Goal: Task Accomplishment & Management: Complete application form

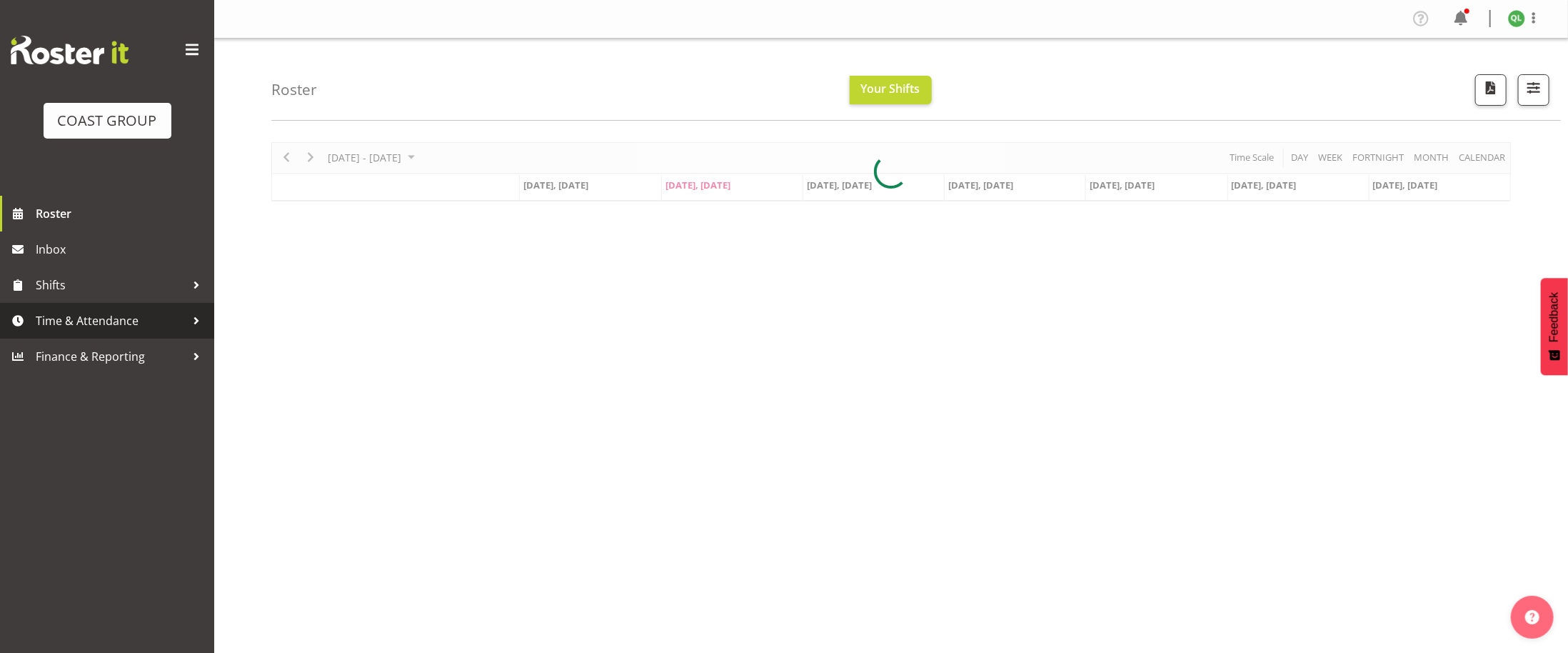
click at [150, 319] on span "Time & Attendance" at bounding box center [111, 320] width 150 height 21
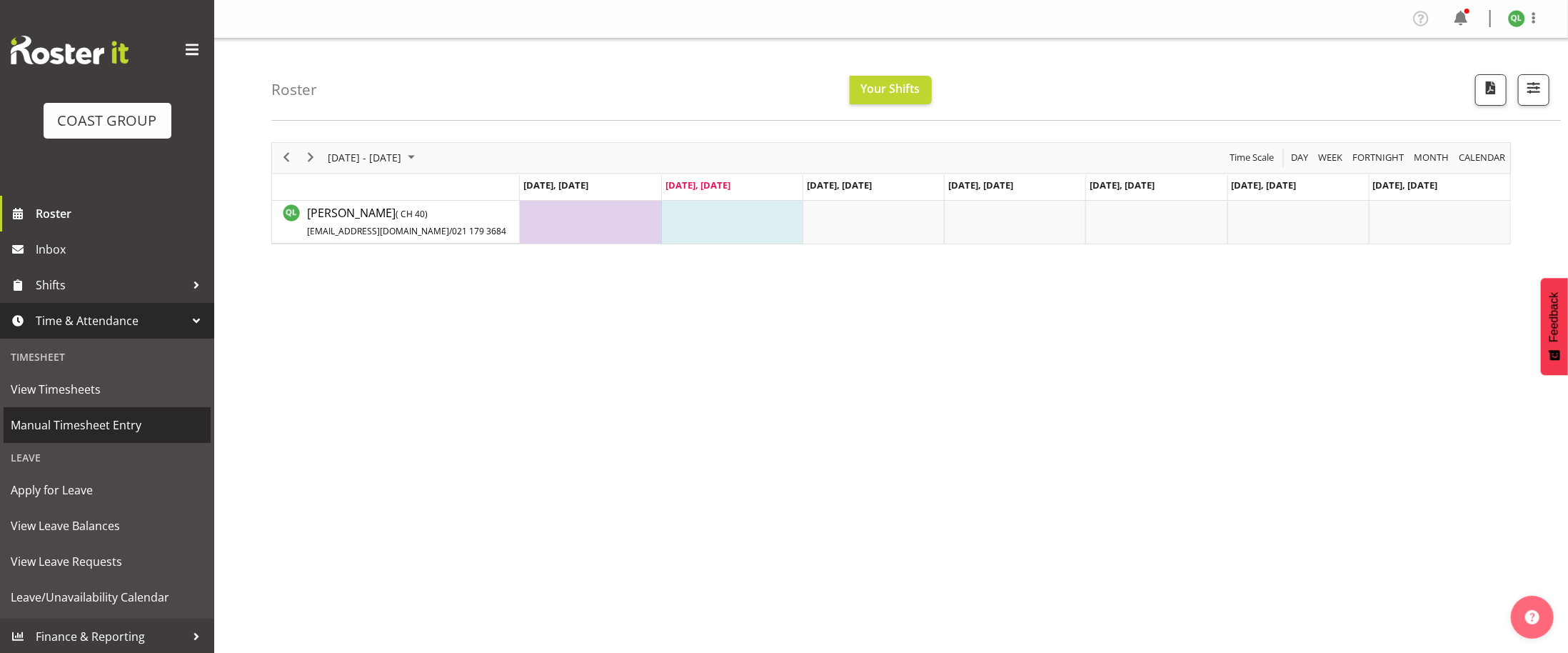
click at [102, 418] on span "Manual Timesheet Entry" at bounding box center [107, 425] width 193 height 21
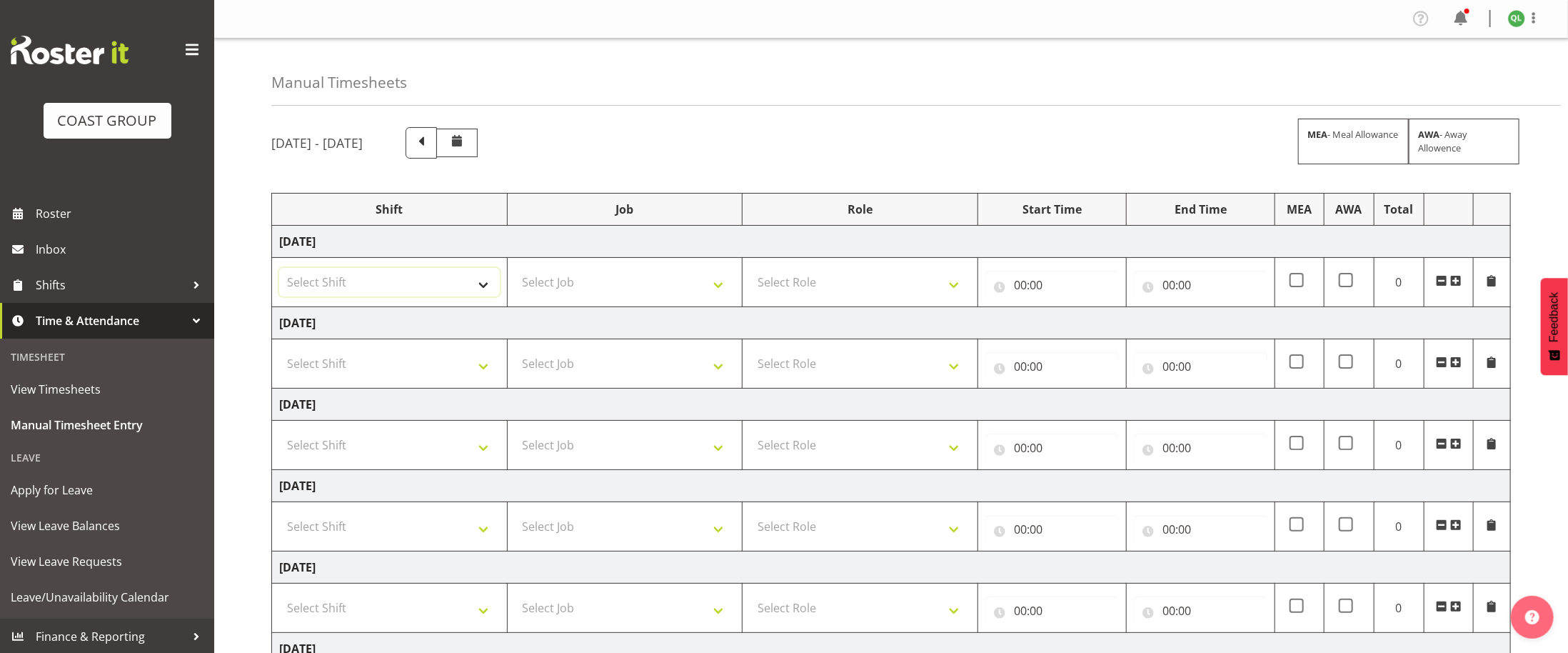
click at [438, 278] on select "Select Shift D+B @ HiNZ D+B Build D+B Build NZACA D+B Build Tech Day OCT 24 D+B…" at bounding box center [390, 282] width 221 height 29
select select "24997"
click at [279, 270] on select "Select Shift D+B @ HiNZ D+B Build D+B Build NZACA D+B Build Tech Day OCT 24 D+B…" at bounding box center [390, 282] width 221 height 29
click at [694, 284] on select "Select Job 1 Carlton Events 1 Carlton Hamilton 1 Carlton Wellington 1 EHS WAREH…" at bounding box center [626, 282] width 221 height 29
click at [939, 291] on select "Select Role EHS AKL D+B" at bounding box center [861, 282] width 221 height 29
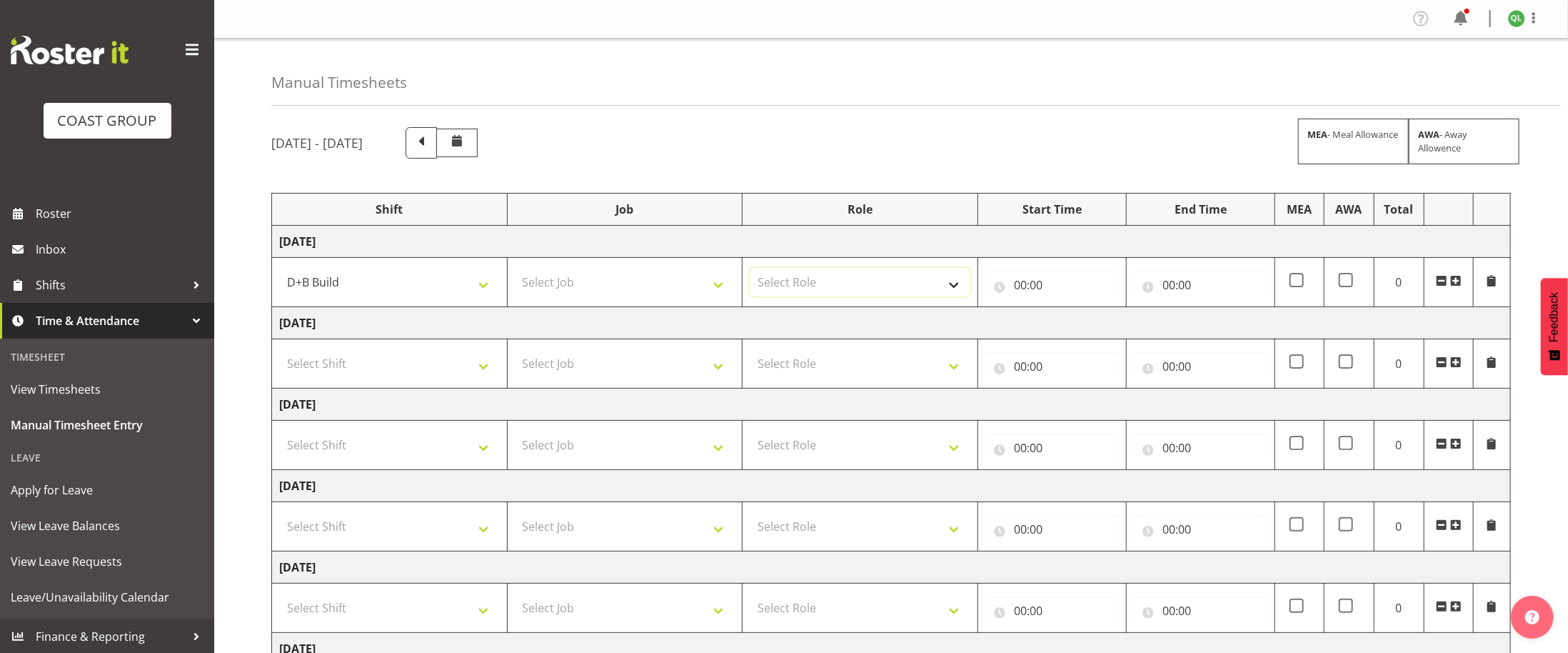
select select "194"
click at [750, 270] on select "Select Role EHS AKL D+B" at bounding box center [861, 282] width 221 height 29
click at [1020, 283] on input "00:00" at bounding box center [1052, 284] width 133 height 29
click at [1084, 325] on select "00 01 02 03 04 05 06 07 08 09 10 11 12 13 14 15 16 17 18 19 20 21 22 23" at bounding box center [1083, 322] width 32 height 29
select select "5"
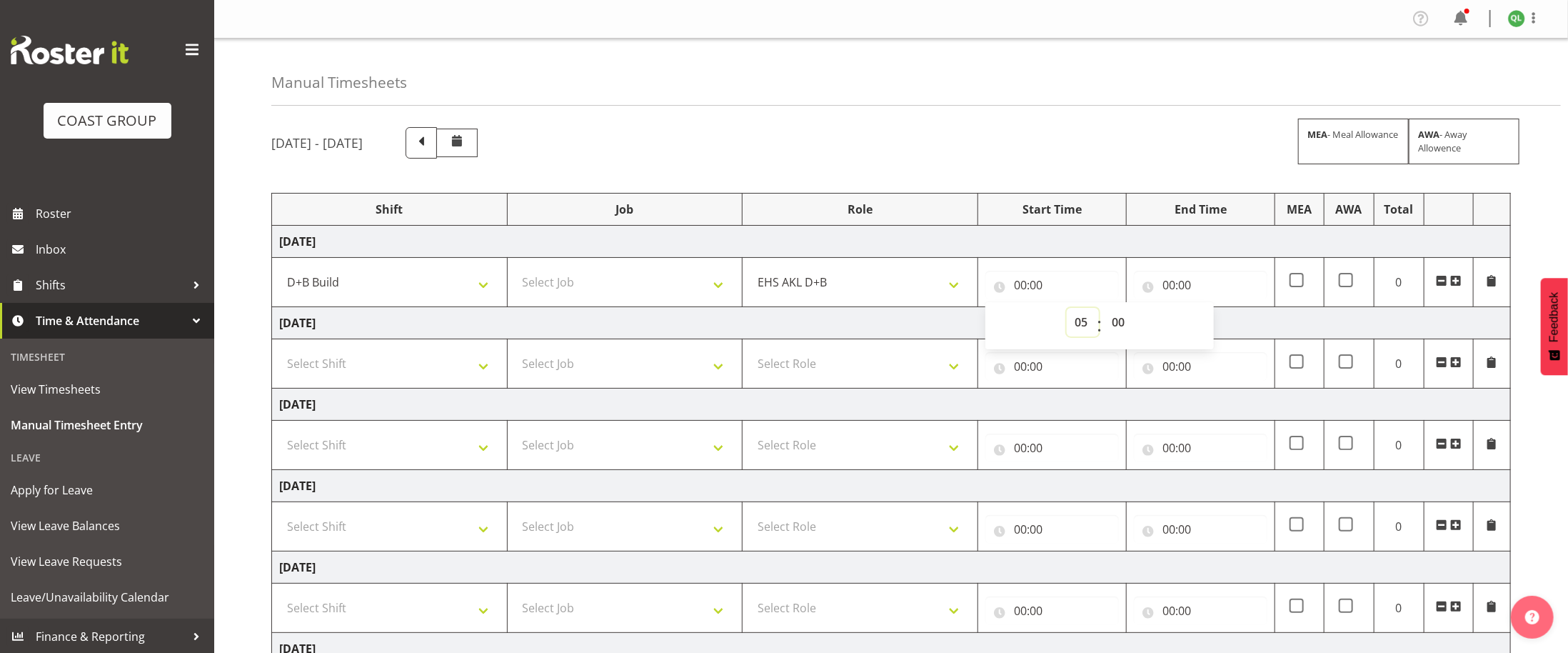
click at [1067, 311] on select "00 01 02 03 04 05 06 07 08 09 10 11 12 13 14 15 16 17 18 19 20 21 22 23" at bounding box center [1083, 322] width 32 height 29
type input "05:00"
click at [1169, 290] on input "00:00" at bounding box center [1201, 284] width 133 height 29
click at [1234, 326] on select "00 01 02 03 04 05 06 07 08 09 10 11 12 13 14 15 16 17 18 19 20 21 22 23" at bounding box center [1231, 322] width 32 height 29
select select "3"
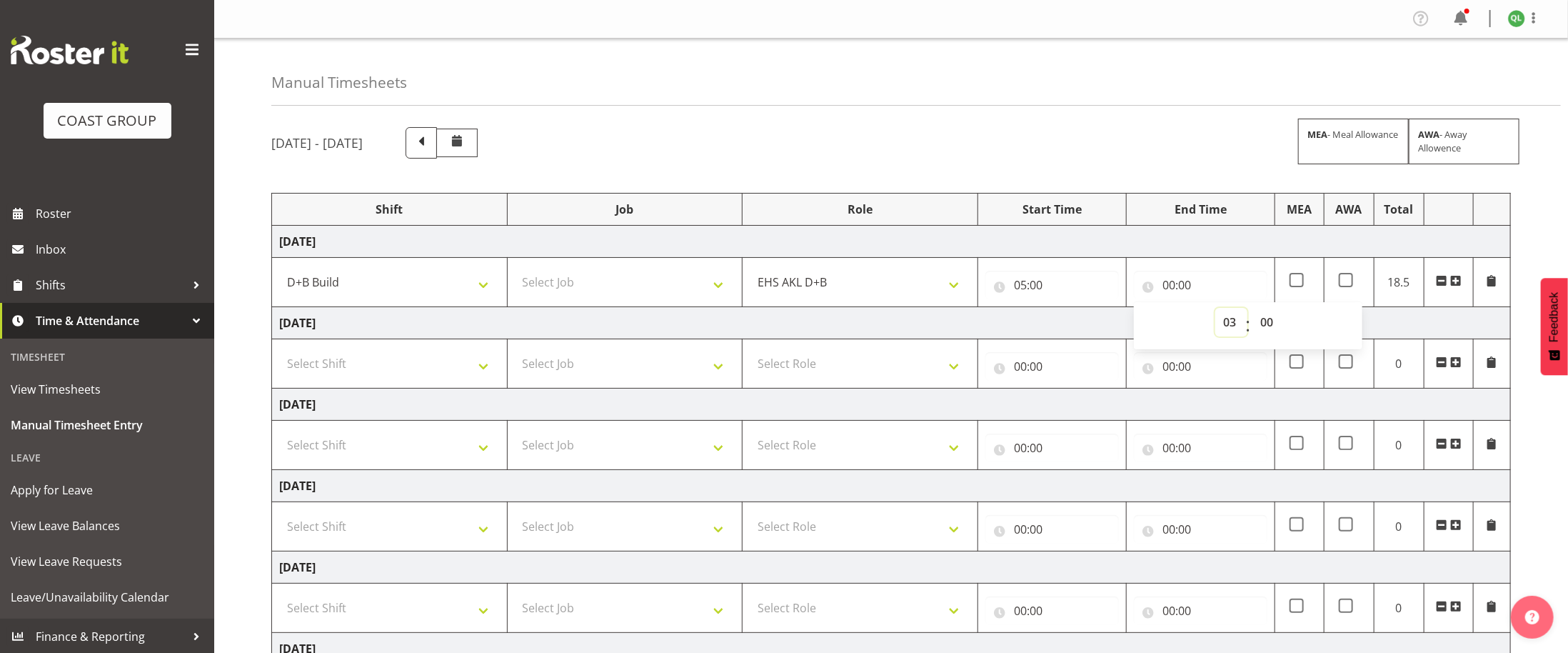
click at [1215, 311] on select "00 01 02 03 04 05 06 07 08 09 10 11 12 13 14 15 16 17 18 19 20 21 22 23" at bounding box center [1231, 322] width 32 height 29
type input "03:00"
click at [1272, 328] on select "00 01 02 03 04 05 06 07 08 09 10 11 12 13 14 15 16 17 18 19 20 21 22 23 24 25 2…" at bounding box center [1269, 322] width 32 height 29
select select "30"
click at [1253, 311] on select "00 01 02 03 04 05 06 07 08 09 10 11 12 13 14 15 16 17 18 19 20 21 22 23 24 25 2…" at bounding box center [1269, 322] width 32 height 29
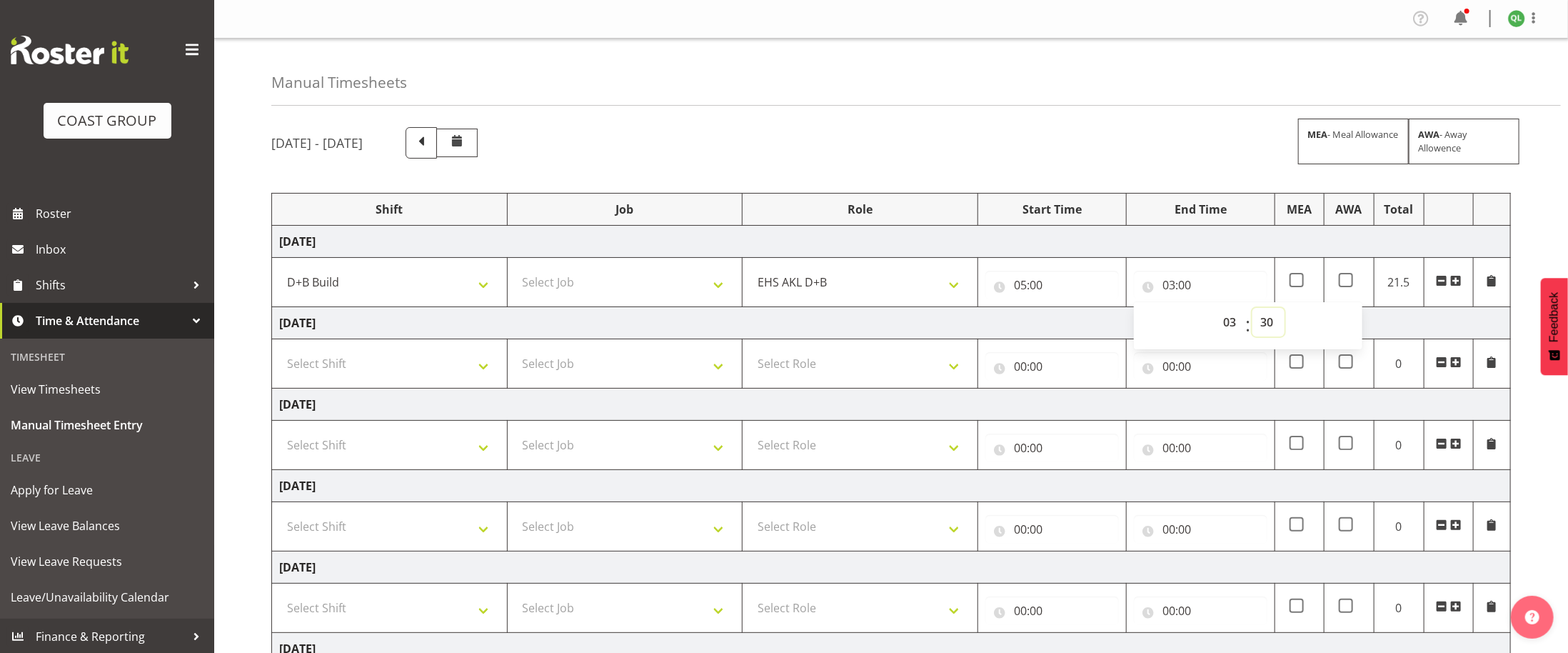
type input "03:30"
click at [1225, 324] on select "00 01 02 03 04 05 06 07 08 09 10 11 12 13 14 15 16 17 18 19 20 21 22 23" at bounding box center [1231, 322] width 32 height 29
select select "15"
click at [1215, 311] on select "00 01 02 03 04 05 06 07 08 09 10 11 12 13 14 15 16 17 18 19 20 21 22 23" at bounding box center [1231, 322] width 32 height 29
type input "15:30"
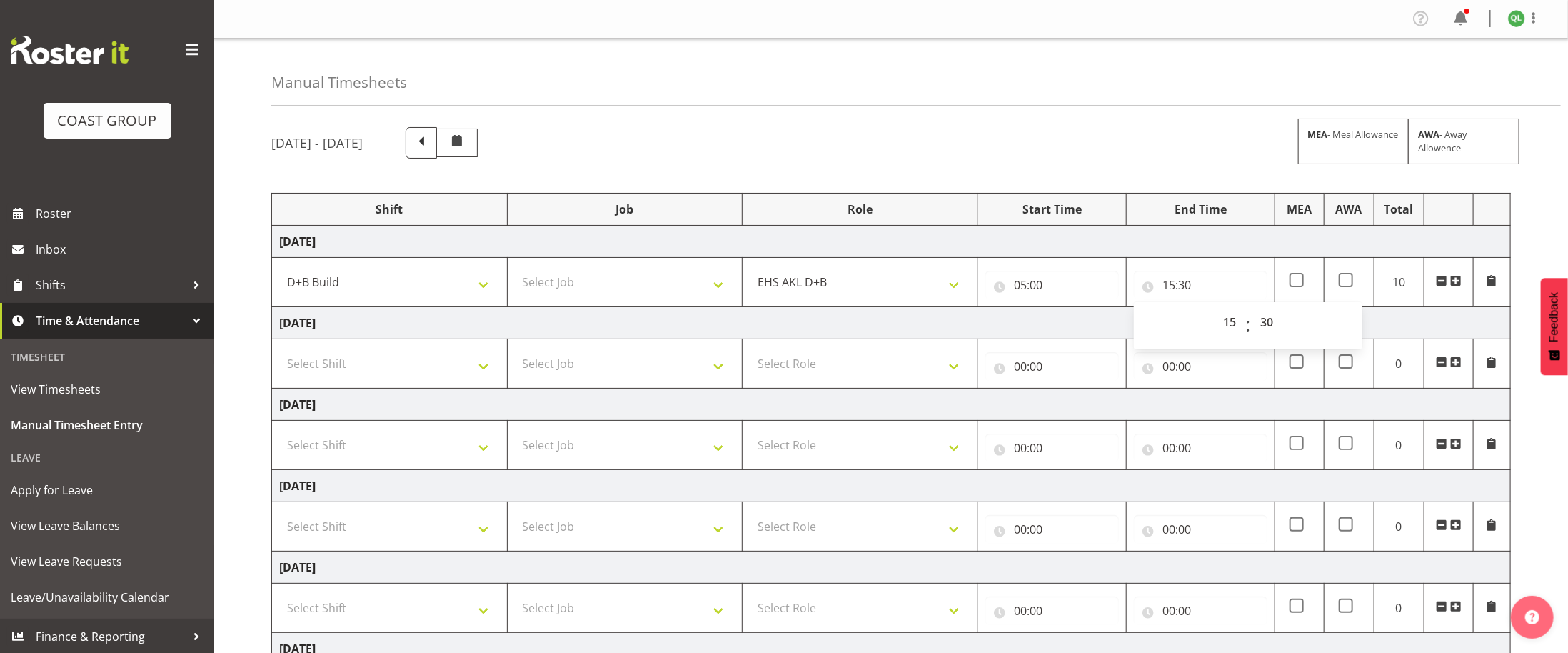
click at [1091, 327] on td "Thursday 18th September 2025" at bounding box center [891, 323] width 1239 height 32
click at [1300, 278] on span at bounding box center [1297, 280] width 14 height 14
click at [1300, 278] on input "checkbox" at bounding box center [1294, 280] width 10 height 10
checkbox input "true"
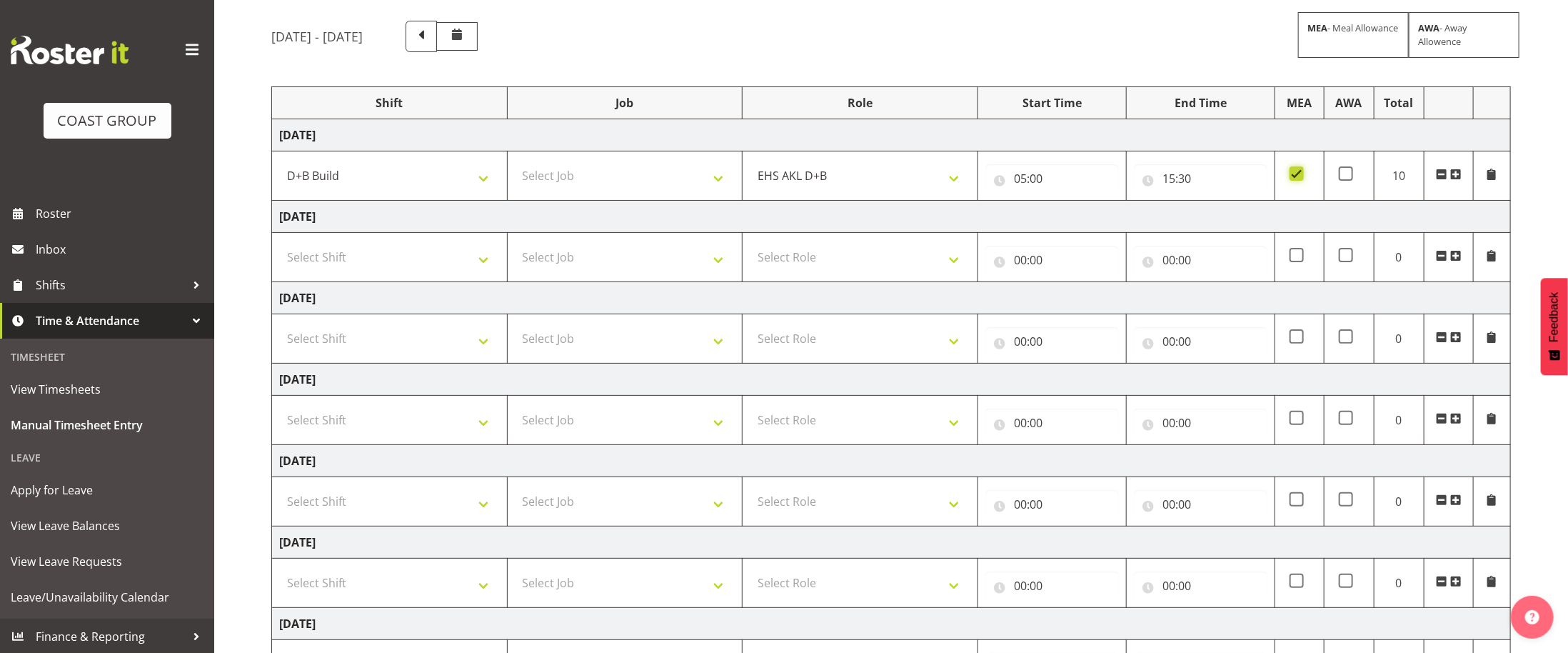
scroll to position [233, 0]
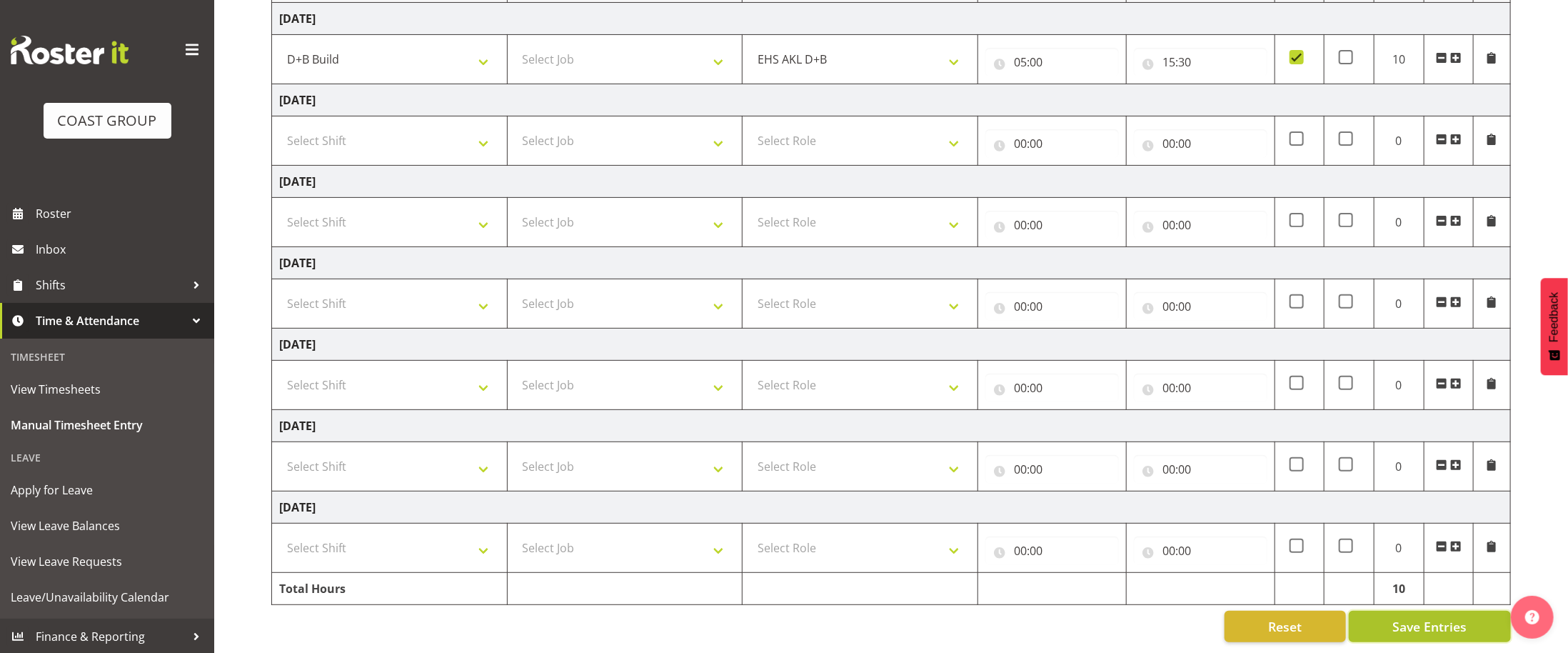
click at [1419, 629] on span "Save Entries" at bounding box center [1429, 626] width 75 height 18
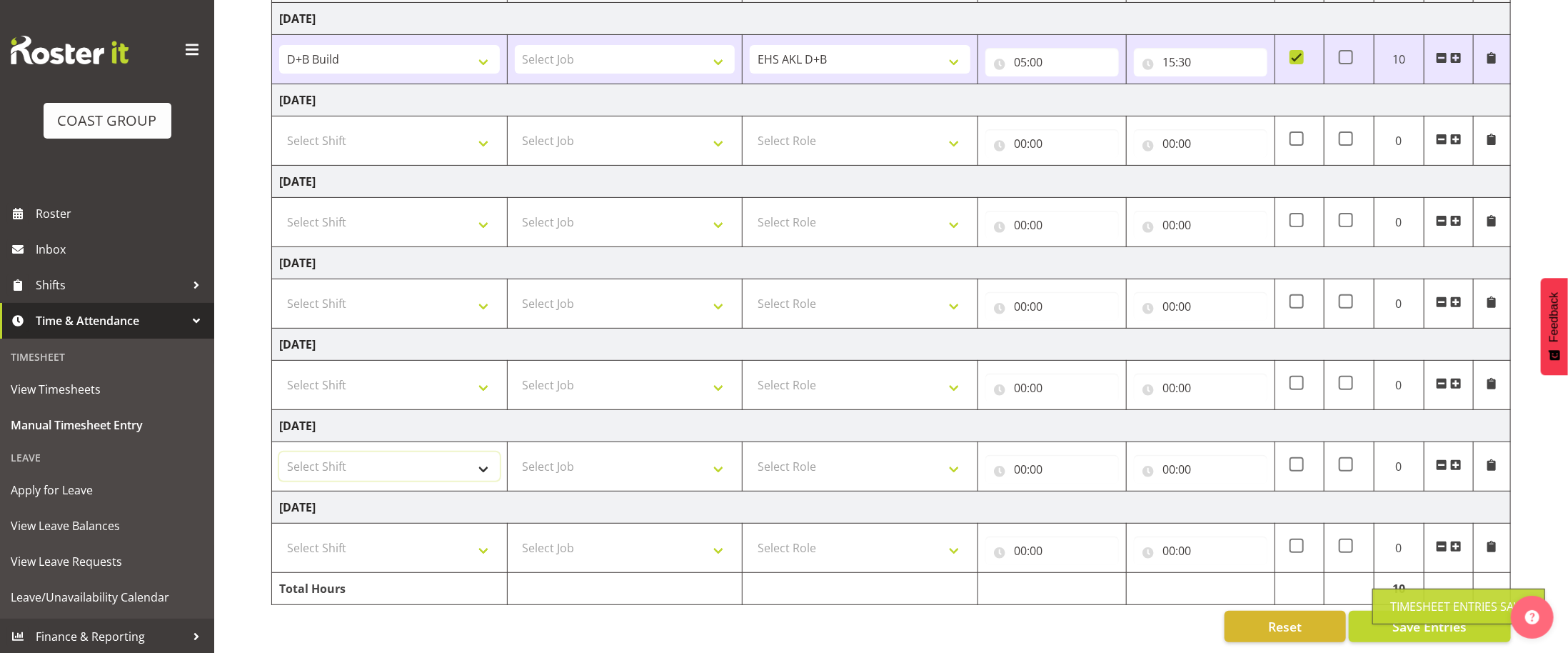
click at [480, 469] on select "Select Shift D+B @ HiNZ D+B Build D+B Build NZACA D+B Build Tech Day OCT 24 D+B…" at bounding box center [390, 466] width 221 height 29
select select "1352"
click at [279, 452] on select "Select Shift D+B @ HiNZ D+B Build D+B Build NZACA D+B Build Tech Day OCT 24 D+B…" at bounding box center [390, 466] width 221 height 29
click at [689, 463] on select "Select Job 1 Carlton Events 1 Carlton Hamilton 1 Carlton Wellington 1 EHS WAREH…" at bounding box center [626, 466] width 221 height 29
select select "9410"
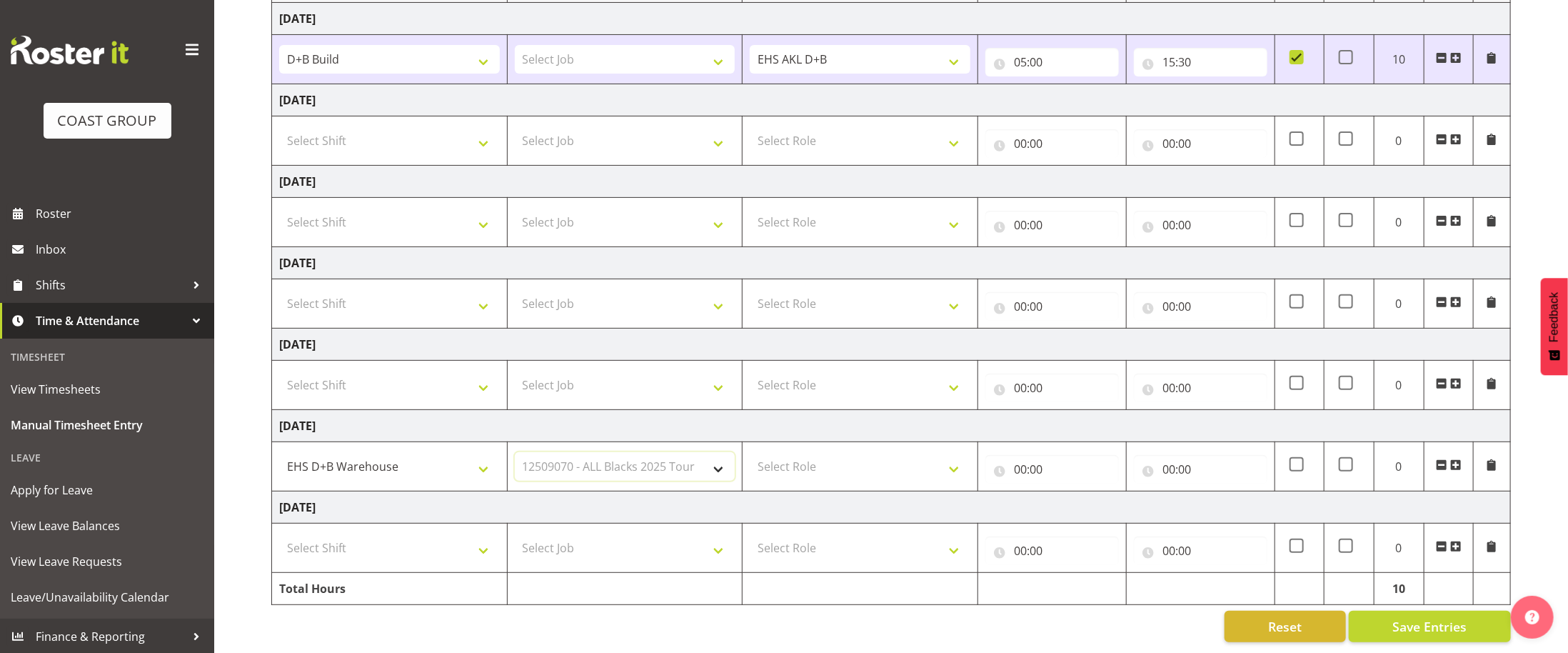
click at [515, 452] on select "Select Job 1 Carlton Events 1 Carlton Hamilton 1 Carlton Wellington 1 EHS WAREH…" at bounding box center [626, 466] width 221 height 29
click at [946, 477] on select "Select Role EHS AKL D+B" at bounding box center [861, 466] width 221 height 29
select select "194"
click at [750, 452] on select "Select Role EHS AKL D+B" at bounding box center [861, 466] width 221 height 29
click at [1019, 470] on input "00:00" at bounding box center [1052, 469] width 133 height 29
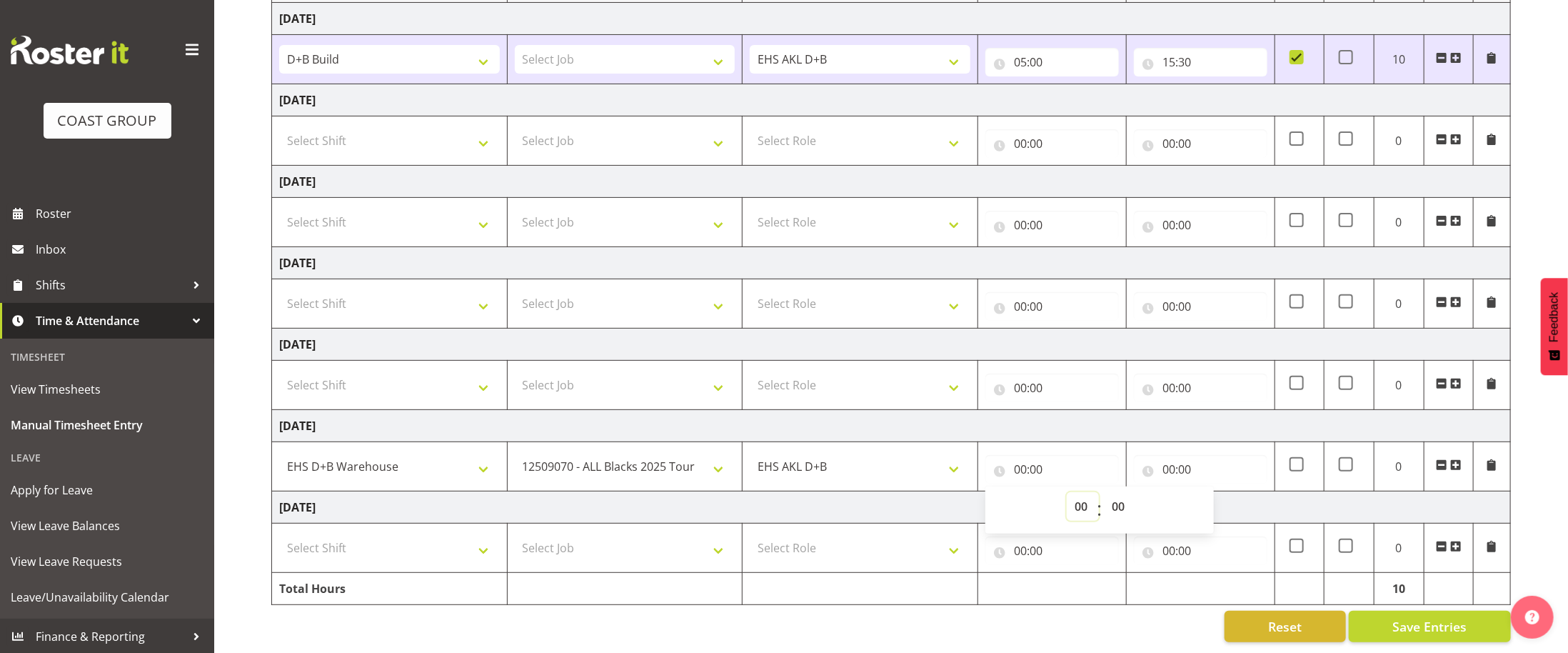
click at [1077, 501] on select "00 01 02 03 04 05 06 07 08 09 10 11 12 13 14 15 16 17 18 19 20 21 22 23" at bounding box center [1083, 506] width 32 height 29
select select "6"
click at [1067, 492] on select "00 01 02 03 04 05 06 07 08 09 10 11 12 13 14 15 16 17 18 19 20 21 22 23" at bounding box center [1083, 506] width 32 height 29
type input "06:00"
click at [1175, 464] on input "00:00" at bounding box center [1201, 469] width 133 height 29
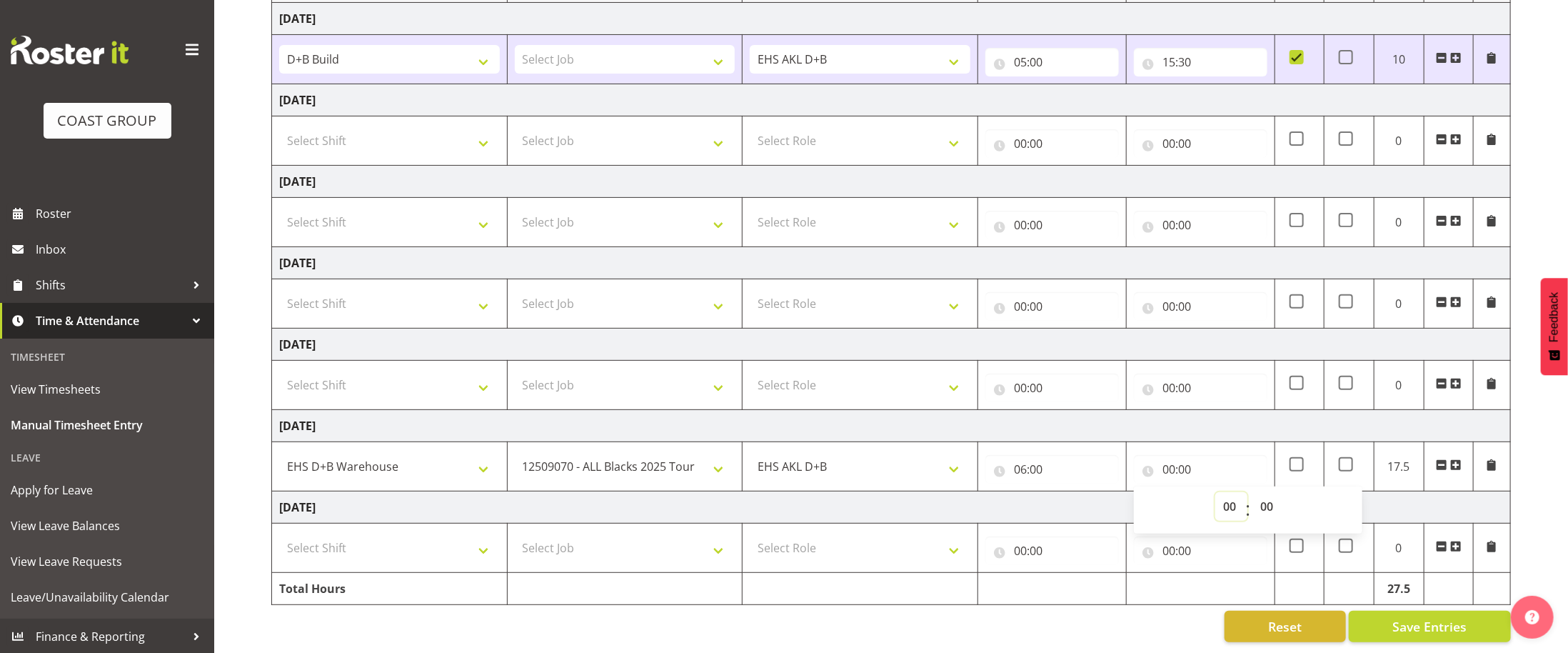
click at [1238, 508] on select "00 01 02 03 04 05 06 07 08 09 10 11 12 13 14 15 16 17 18 19 20 21 22 23" at bounding box center [1231, 506] width 32 height 29
select select "14"
click at [1215, 492] on select "00 01 02 03 04 05 06 07 08 09 10 11 12 13 14 15 16 17 18 19 20 21 22 23" at bounding box center [1231, 506] width 32 height 29
type input "14:00"
click at [1270, 501] on select "00 01 02 03 04 05 06 07 08 09 10 11 12 13 14 15 16 17 18 19 20 21 22 23 24 25 2…" at bounding box center [1269, 506] width 32 height 29
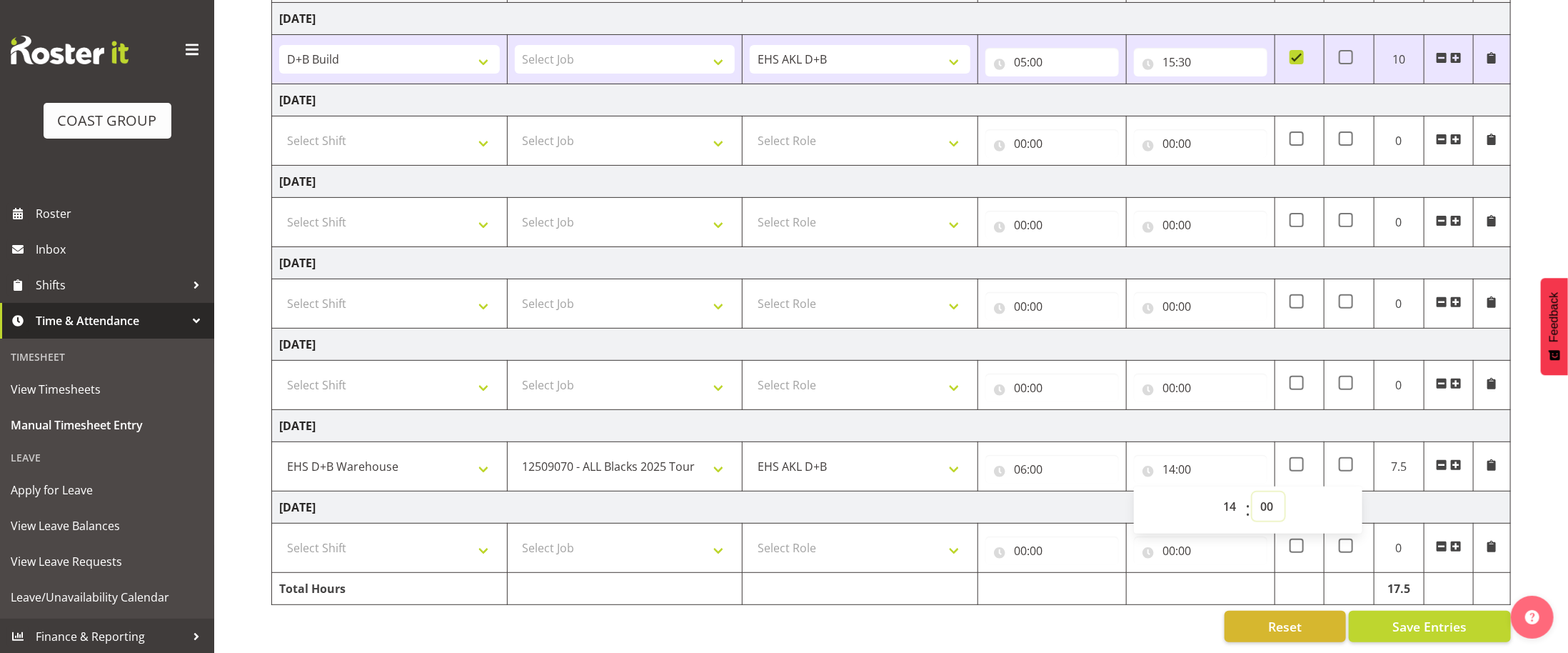
select select "30"
click at [1253, 492] on select "00 01 02 03 04 05 06 07 08 09 10 11 12 13 14 15 16 17 18 19 20 21 22 23 24 25 2…" at bounding box center [1269, 506] width 32 height 29
type input "14:30"
click at [1407, 632] on span "Save Entries" at bounding box center [1429, 626] width 75 height 18
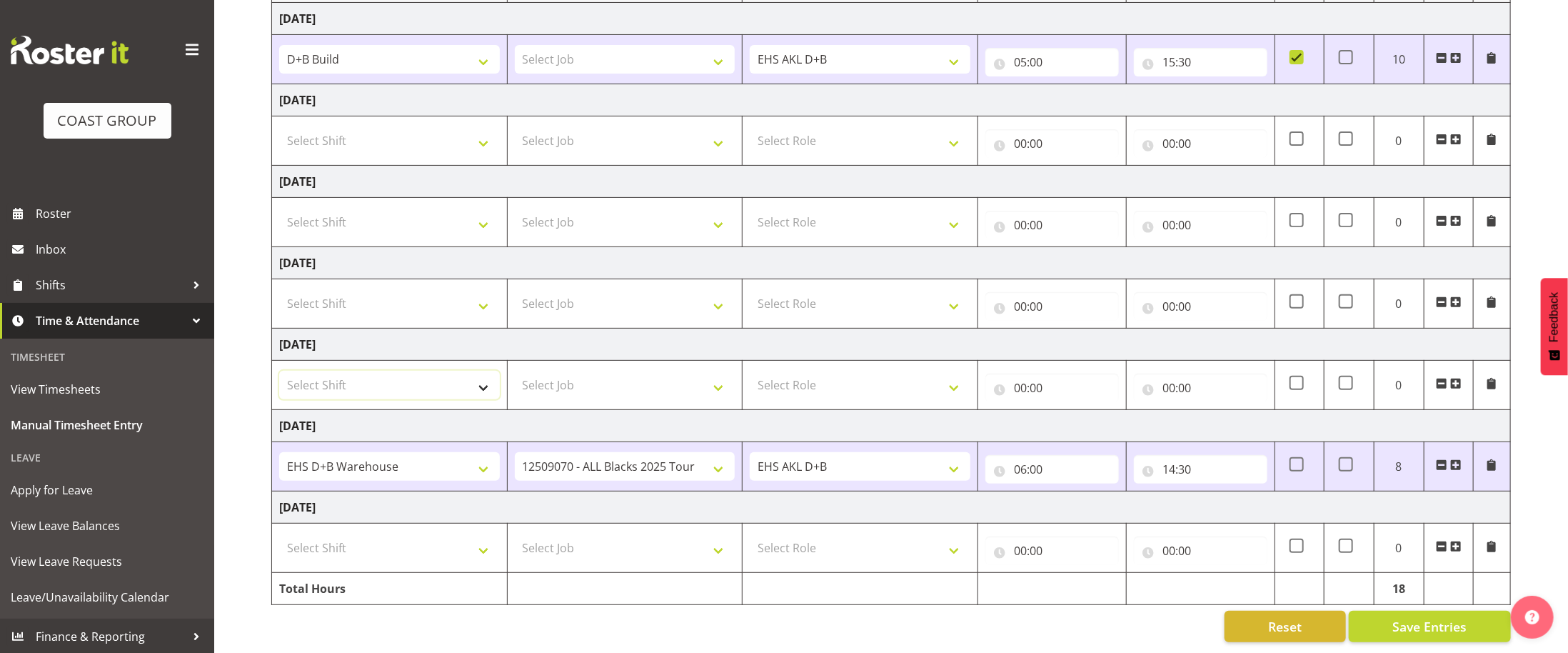
click at [493, 387] on select "Select Shift D+B @ HiNZ D+B Build D+B Build NZACA D+B Build Tech Day OCT 24 D+B…" at bounding box center [390, 384] width 221 height 29
click at [595, 167] on td "Friday 19th September 2025" at bounding box center [891, 182] width 1239 height 32
click at [478, 217] on select "Select Shift D+B @ HiNZ D+B Build D+B Build NZACA D+B Build Tech Day OCT 24 D+B…" at bounding box center [390, 222] width 221 height 29
select select "40079"
click at [279, 208] on select "Select Shift D+B @ HiNZ D+B Build D+B Build NZACA D+B Build Tech Day OCT 24 D+B…" at bounding box center [390, 222] width 221 height 29
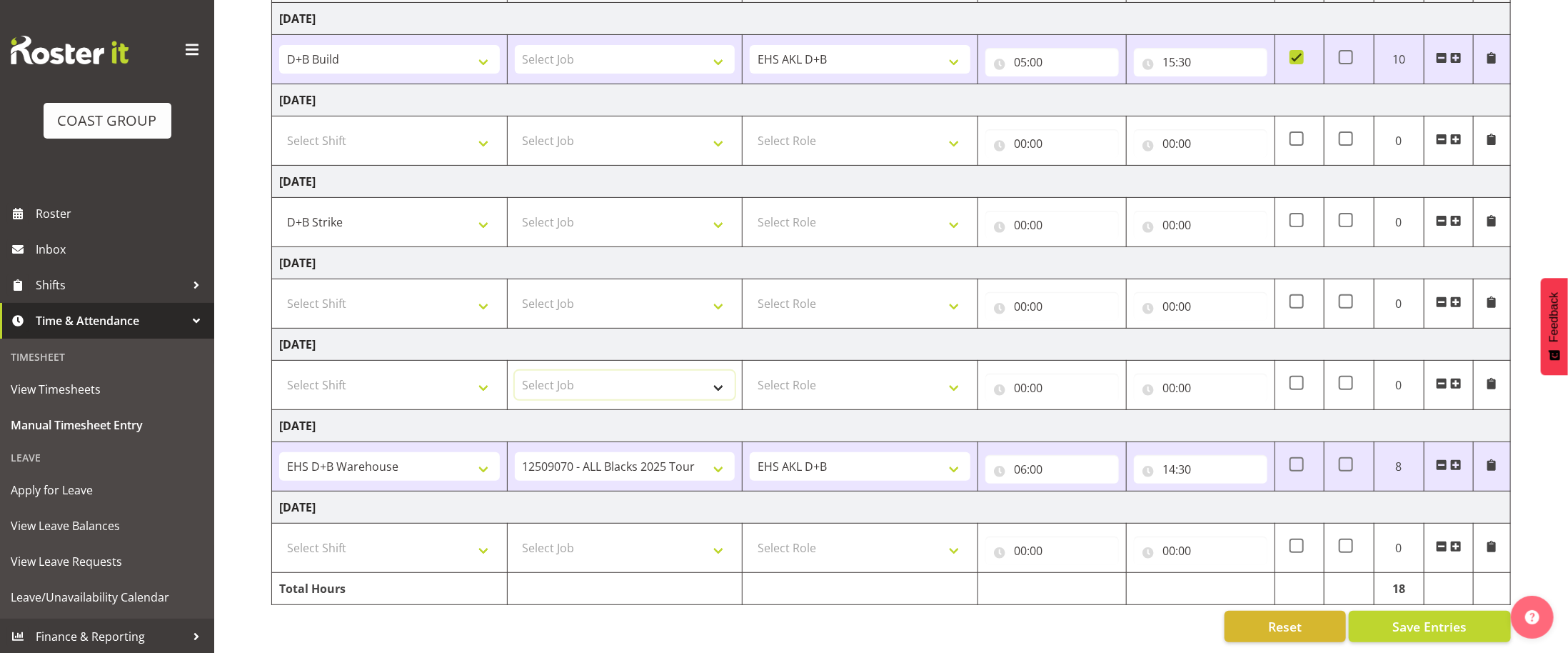
click at [662, 384] on select "Select Job 1 Carlton Events 1 Carlton Hamilton 1 Carlton Wellington 1 EHS WAREH…" at bounding box center [626, 384] width 221 height 29
click at [415, 301] on select "Select Shift D+B @ HiNZ D+B Build D+B Build NZACA D+B Build Tech Day OCT 24 D+B…" at bounding box center [390, 304] width 221 height 29
click at [482, 338] on td "Sunday 21st September 2025" at bounding box center [891, 344] width 1239 height 32
click at [681, 233] on td "Select Job 1 Carlton Events 1 Carlton Hamilton 1 Carlton Wellington 1 EHS WAREH…" at bounding box center [625, 222] width 236 height 49
click at [701, 208] on select "Select Job 1 Carlton Events 1 Carlton Hamilton 1 Carlton Wellington 1 EHS WAREH…" at bounding box center [626, 222] width 221 height 29
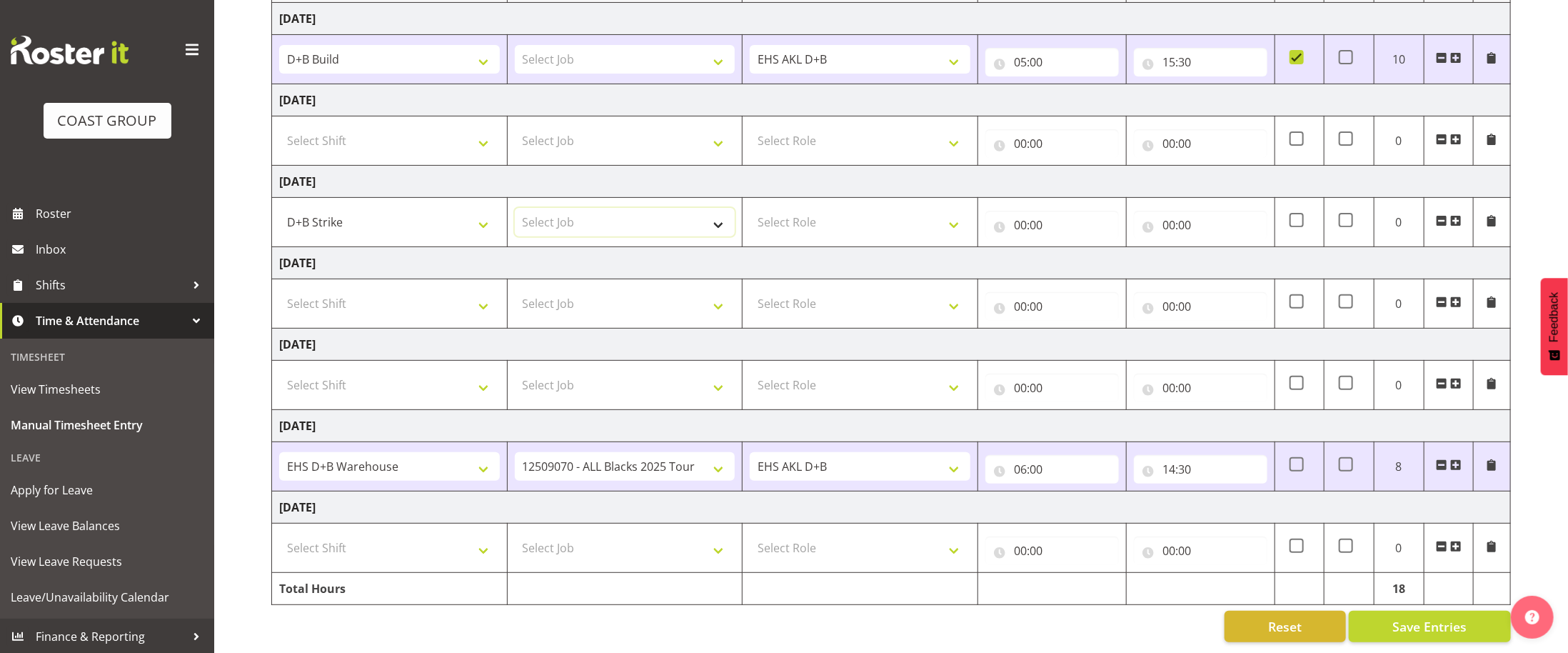
click at [719, 225] on select "Select Job 1 Carlton Events 1 Carlton Hamilton 1 Carlton Wellington 1 EHS WAREH…" at bounding box center [626, 222] width 221 height 29
click at [705, 52] on select "Select Job 1 Carlton Events 1 Carlton Hamilton 1 Carlton Wellington 1 EHS WAREH…" at bounding box center [626, 59] width 221 height 29
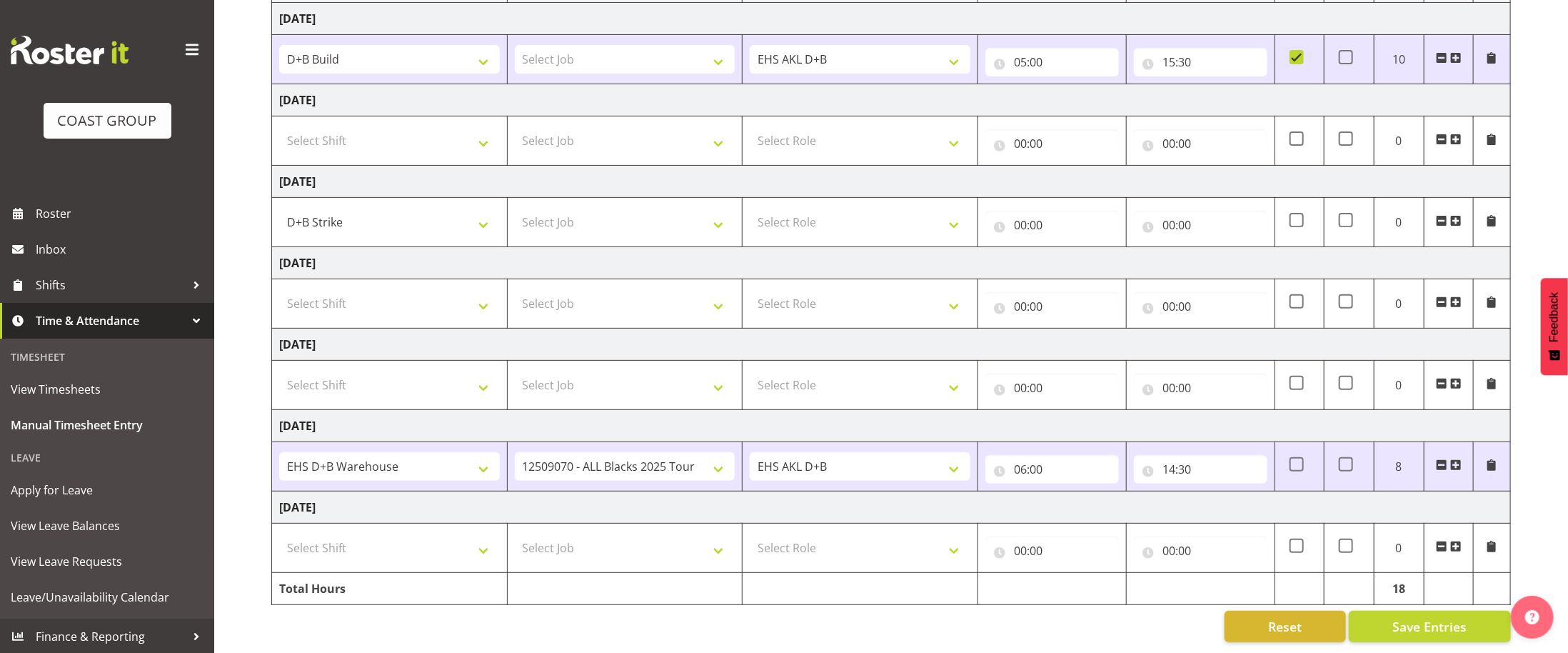
click at [1081, 415] on td "Monday 22nd September 2025" at bounding box center [891, 426] width 1239 height 32
click at [482, 389] on select "Select Shift D+B @ HiNZ D+B Build D+B Build NZACA D+B Build Tech Day OCT 24 D+B…" at bounding box center [390, 384] width 221 height 29
select select "40079"
click at [279, 370] on select "Select Shift D+B @ HiNZ D+B Build D+B Build NZACA D+B Build Tech Day OCT 24 D+B…" at bounding box center [390, 384] width 221 height 29
click at [708, 361] on td "Select Job 1 Carlton Events 1 Carlton Hamilton 1 Carlton Wellington 1 EHS WAREH…" at bounding box center [625, 385] width 236 height 49
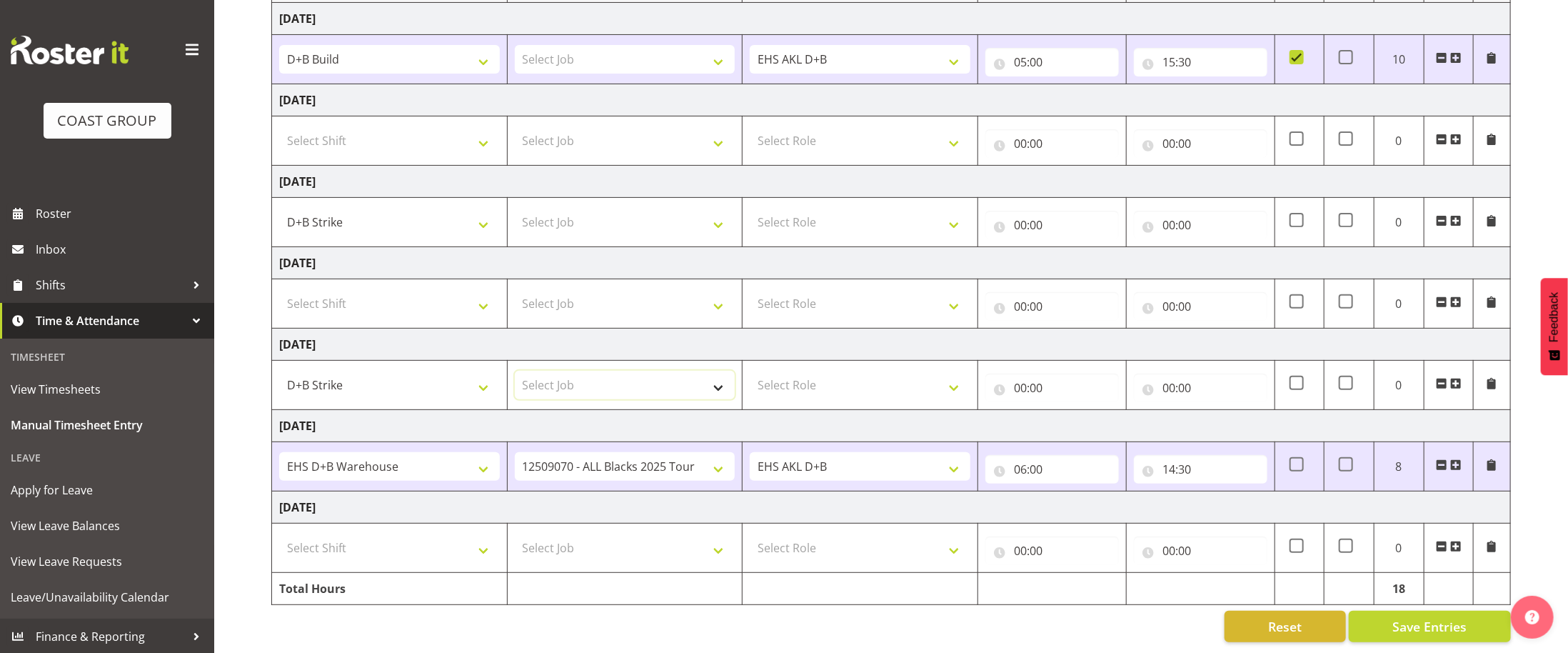
click at [720, 379] on select "Select Job 1 Carlton Events 1 Carlton Hamilton 1 Carlton Wellington 1 EHS WAREH…" at bounding box center [626, 384] width 221 height 29
click at [720, 381] on select "Select Job 1 Carlton Events 1 Carlton Hamilton 1 Carlton Wellington 1 EHS WAREH…" at bounding box center [626, 384] width 221 height 29
click at [687, 413] on td "Monday 22nd September 2025" at bounding box center [891, 426] width 1239 height 32
click at [720, 58] on select "Select Job 1 Carlton Events 1 Carlton Hamilton 1 Carlton Wellington 1 EHS WAREH…" at bounding box center [626, 59] width 221 height 29
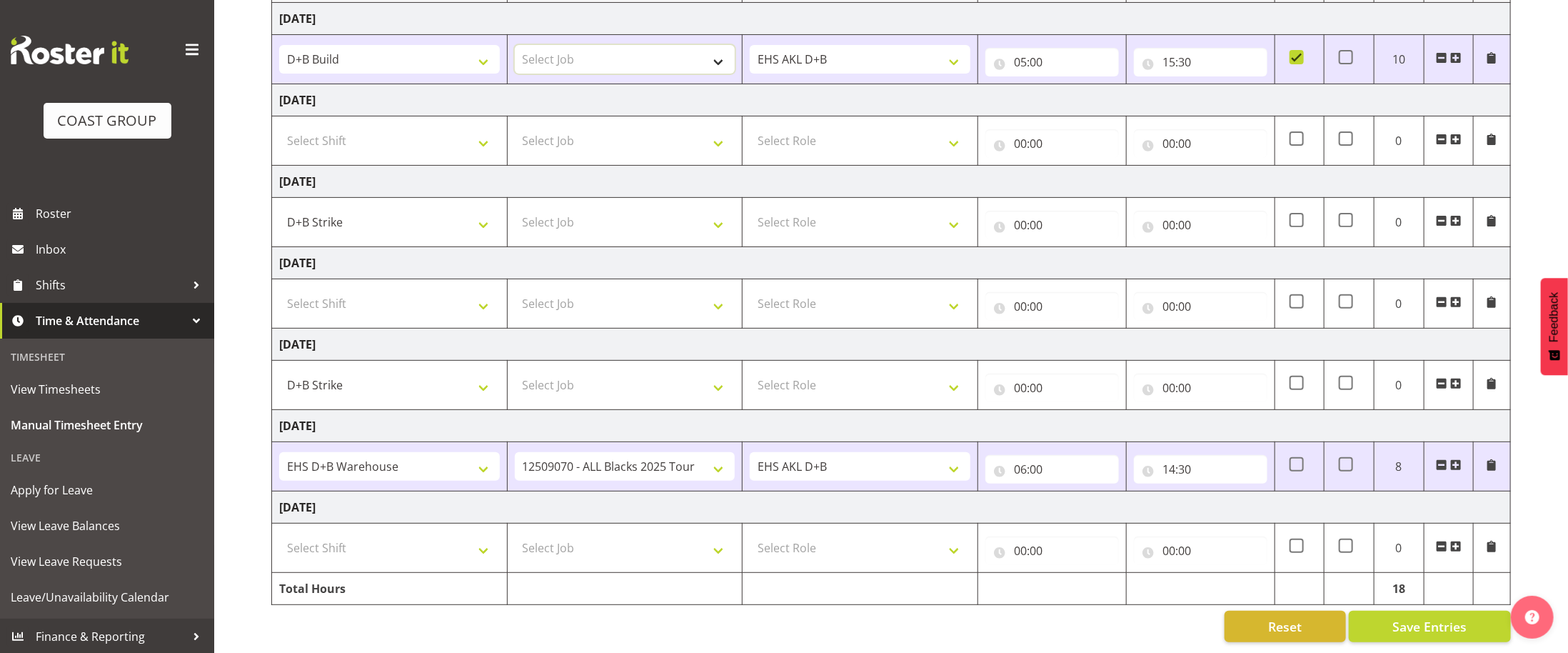
select select "7641"
click at [515, 45] on select "Select Job 1 Carlton Events 1 Carlton Hamilton 1 Carlton Wellington 1 EHS WAREH…" at bounding box center [626, 59] width 221 height 29
click at [1471, 615] on button "Save Entries" at bounding box center [1430, 627] width 162 height 32
select select
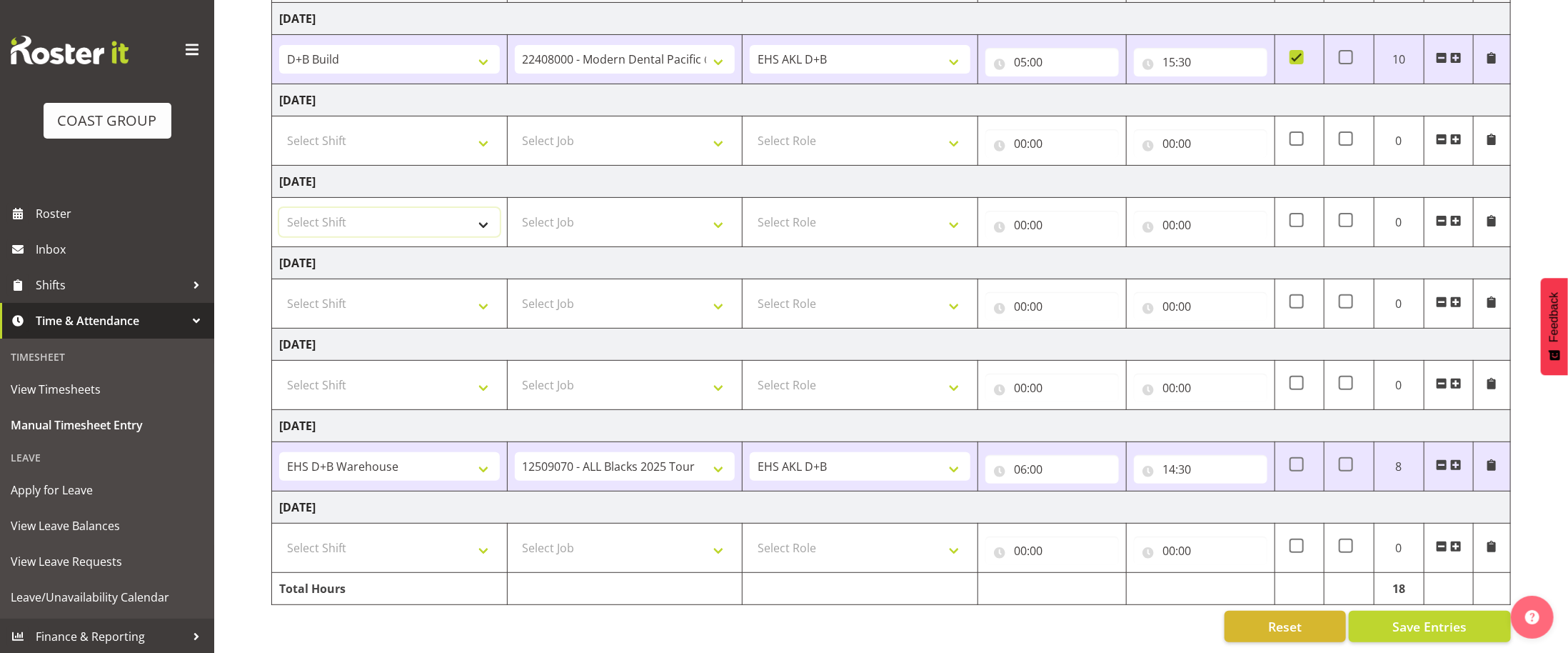
click at [451, 210] on select "Select Shift D+B @ HiNZ D+B Build D+B Build NZACA D+B Build Tech Day OCT 24 D+B…" at bounding box center [390, 222] width 221 height 29
click at [279, 208] on select "Select Shift D+B @ HiNZ D+B Build D+B Build NZACA D+B Build Tech Day OCT 24 D+B…" at bounding box center [390, 222] width 221 height 29
click at [463, 208] on select "D+B @ HiNZ D+B Build D+B Build NZACA D+B Build Tech Day OCT 24 D+B Load NZACA D…" at bounding box center [390, 222] width 221 height 29
select select "40079"
click at [279, 208] on select "D+B @ HiNZ D+B Build D+B Build NZACA D+B Build Tech Day OCT 24 D+B Load NZACA D…" at bounding box center [390, 222] width 221 height 29
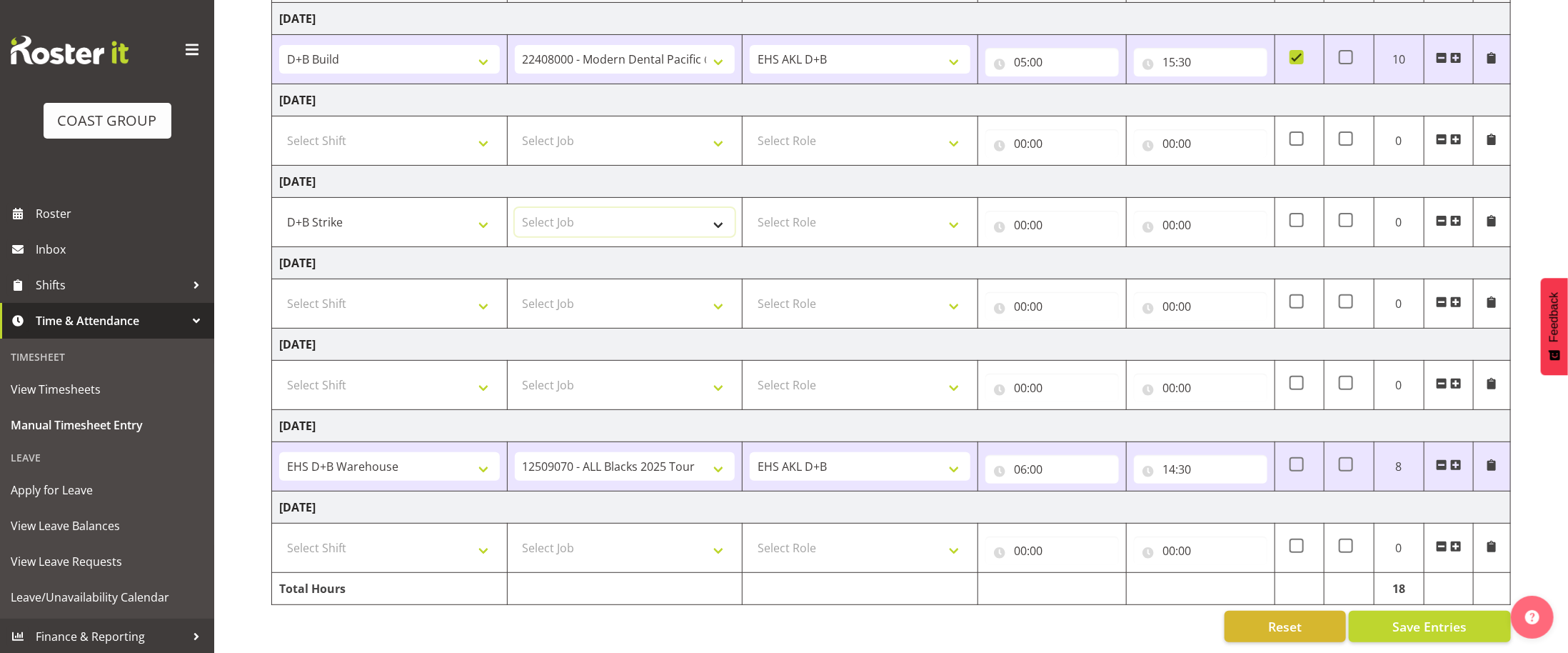
click at [680, 213] on select "Select Job 1 Carlton Events 1 Carlton Hamilton 1 Carlton Wellington 1 EHS WAREH…" at bounding box center [626, 222] width 221 height 29
click at [1020, 211] on input "00:00" at bounding box center [1052, 225] width 133 height 29
click at [1077, 258] on select "00 01 02 03 04 05 06 07 08 09 10 11 12 13 14 15 16 17 18 19 20 21 22 23" at bounding box center [1083, 262] width 32 height 29
click at [890, 208] on select "Select Role EHS AKL D+B" at bounding box center [861, 222] width 221 height 29
select select "194"
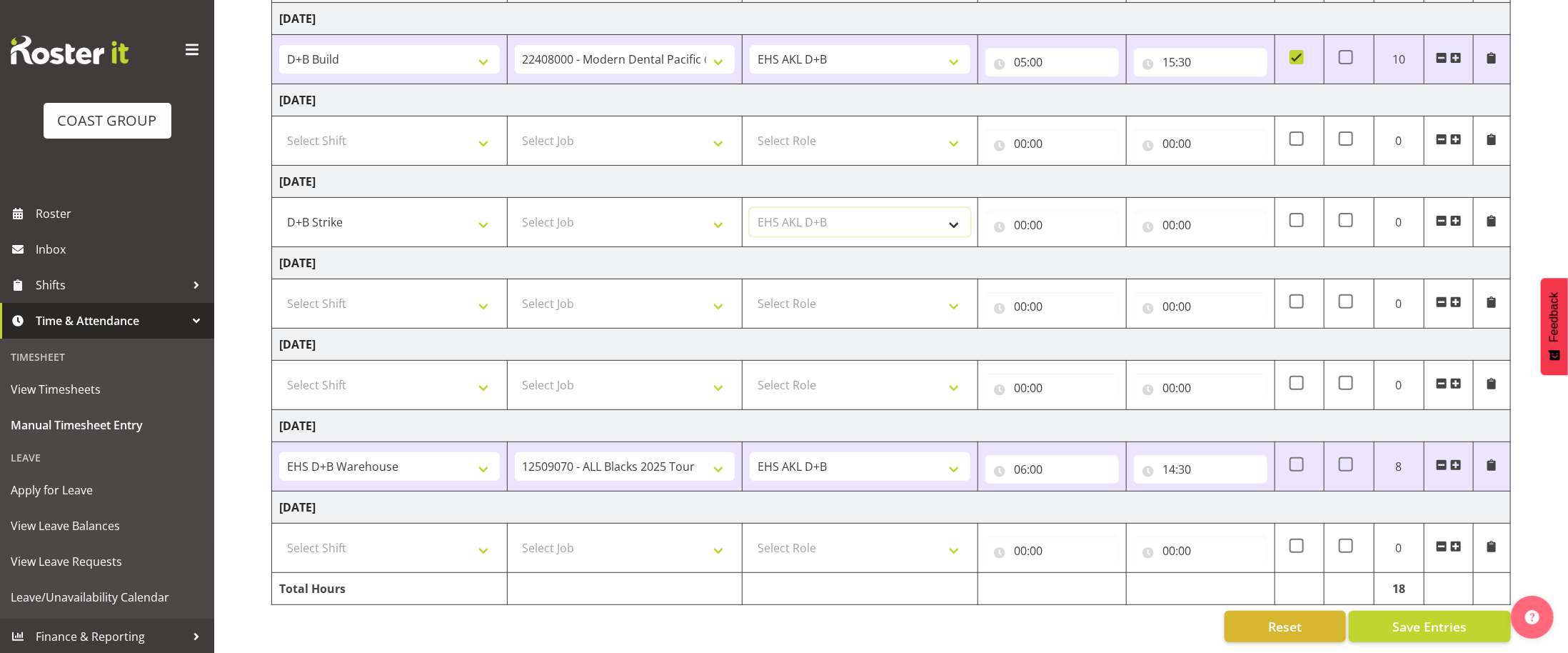
click at [750, 208] on select "Select Role EHS AKL D+B" at bounding box center [861, 222] width 221 height 29
click at [1023, 218] on input "00:00" at bounding box center [1052, 225] width 133 height 29
click at [1076, 255] on select "00 01 02 03 04 05 06 07 08 09 10 11 12 13 14 15 16 17 18 19 20 21 22 23" at bounding box center [1083, 262] width 32 height 29
select select "6"
click at [1067, 248] on select "00 01 02 03 04 05 06 07 08 09 10 11 12 13 14 15 16 17 18 19 20 21 22 23" at bounding box center [1083, 262] width 32 height 29
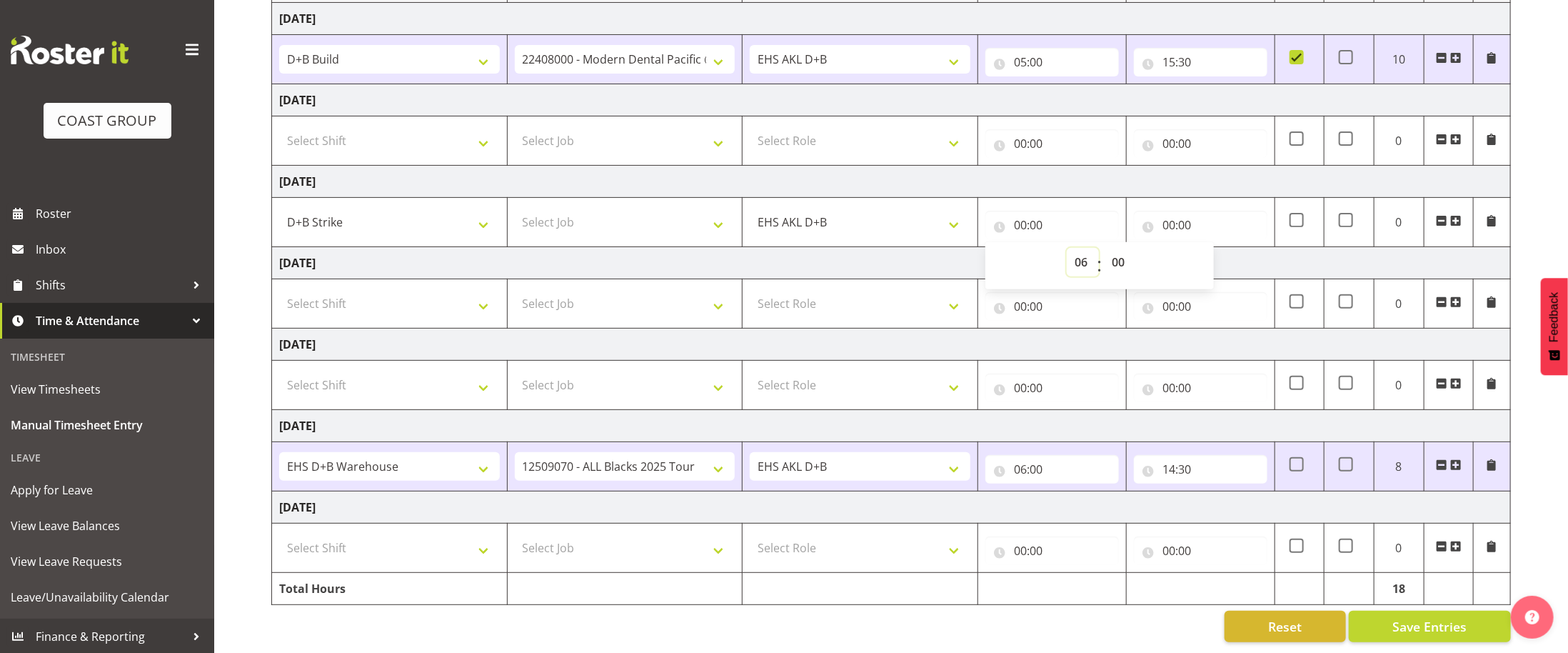
type input "06:00"
click at [1173, 217] on input "00:00" at bounding box center [1201, 225] width 133 height 29
click at [1228, 252] on select "00 01 02 03 04 05 06 07 08 09 10 11 12 13 14 15 16 17 18 19 20 21 22 23" at bounding box center [1231, 262] width 32 height 29
select select "12"
click at [1215, 248] on select "00 01 02 03 04 05 06 07 08 09 10 11 12 13 14 15 16 17 18 19 20 21 22 23" at bounding box center [1231, 262] width 32 height 29
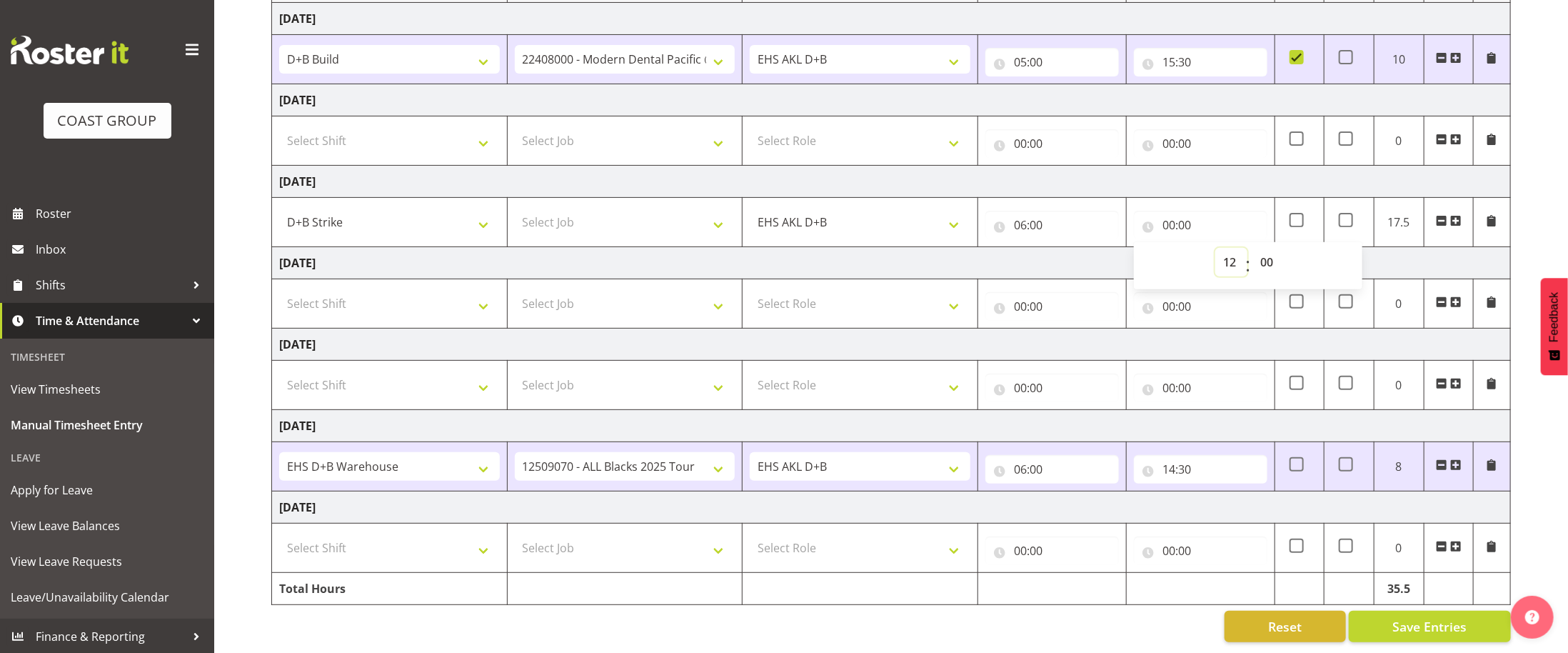
type input "12:00"
click at [1239, 262] on select "00 01 02 03 04 05 06 07 08 09 10 11 12 13 14 15 16 17 18 19 20 21 22 23" at bounding box center [1231, 262] width 32 height 29
select select "14"
click at [1215, 248] on select "00 01 02 03 04 05 06 07 08 09 10 11 12 13 14 15 16 17 18 19 20 21 22 23" at bounding box center [1231, 262] width 32 height 29
type input "14:00"
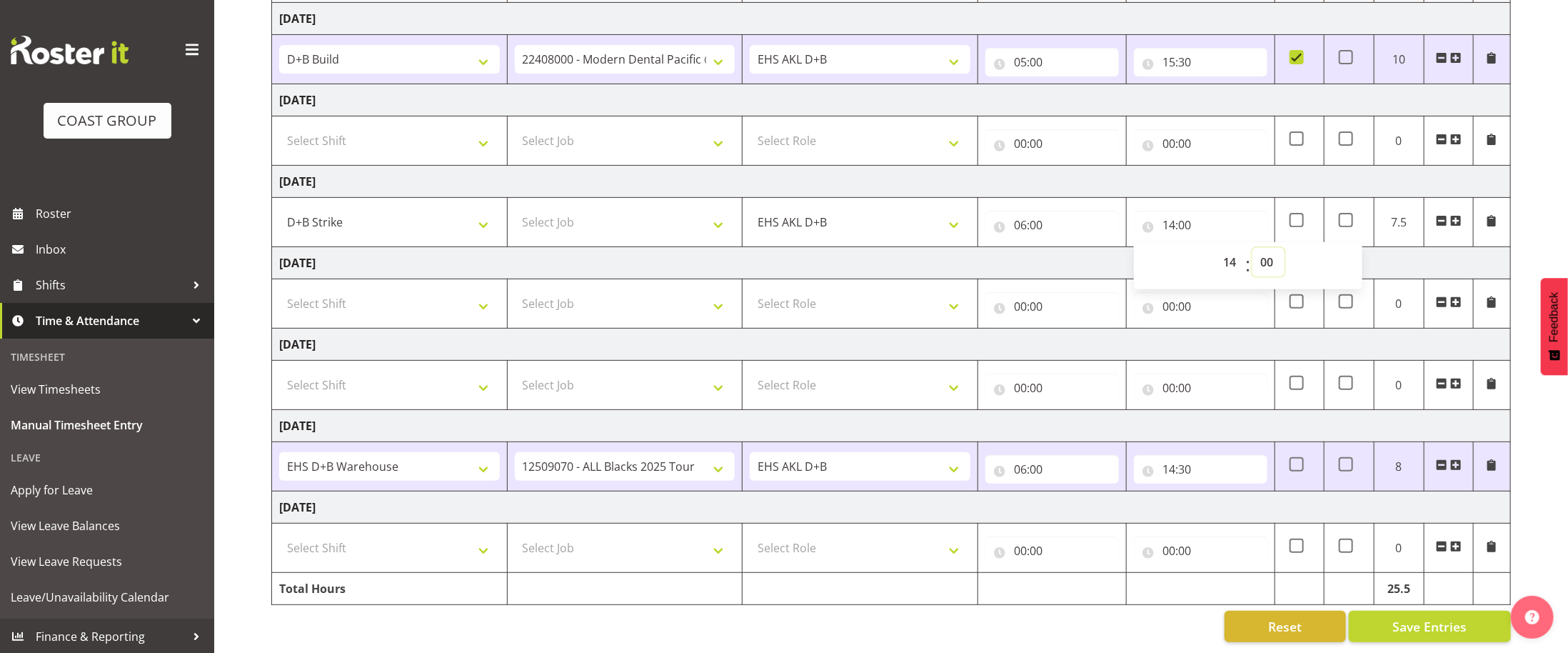
click at [1260, 249] on select "00 01 02 03 04 05 06 07 08 09 10 11 12 13 14 15 16 17 18 19 20 21 22 23 24 25 2…" at bounding box center [1269, 262] width 32 height 29
select select "30"
click at [1253, 248] on select "00 01 02 03 04 05 06 07 08 09 10 11 12 13 14 15 16 17 18 19 20 21 22 23 24 25 2…" at bounding box center [1269, 262] width 32 height 29
type input "14:30"
click at [1414, 252] on td "Saturday 20th September 2025" at bounding box center [891, 263] width 1239 height 32
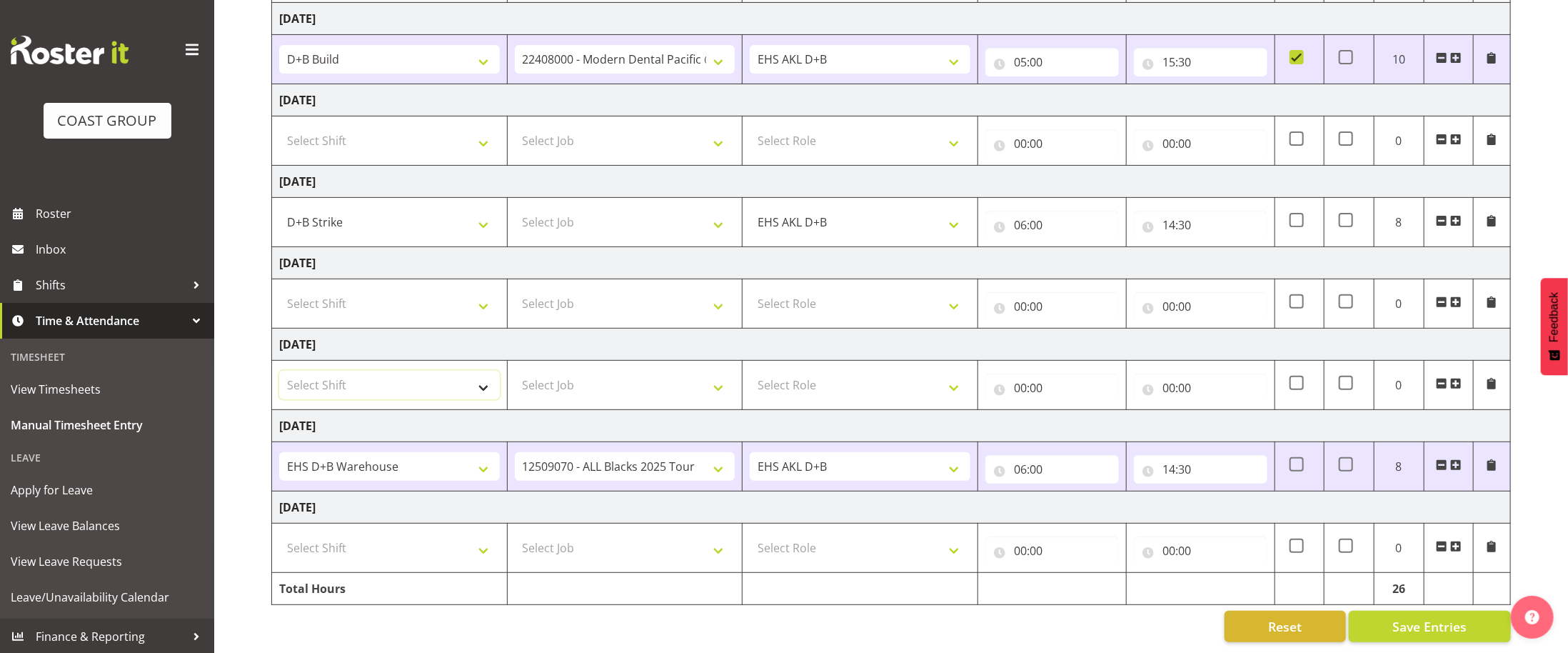
click at [452, 381] on select "Select Shift D+B @ HiNZ D+B Build D+B Build NZACA D+B Build Tech Day OCT 24 D+B…" at bounding box center [390, 384] width 221 height 29
select select "40079"
click at [279, 370] on select "Select Shift D+B @ HiNZ D+B Build D+B Build NZACA D+B Build Tech Day OCT 24 D+B…" at bounding box center [390, 384] width 221 height 29
click at [722, 382] on select "Select Job 1 Carlton Events 1 Carlton Hamilton 1 Carlton Wellington 1 EHS WAREH…" at bounding box center [626, 384] width 221 height 29
click at [812, 386] on select "Select Role EHS AKL D+B" at bounding box center [861, 384] width 221 height 29
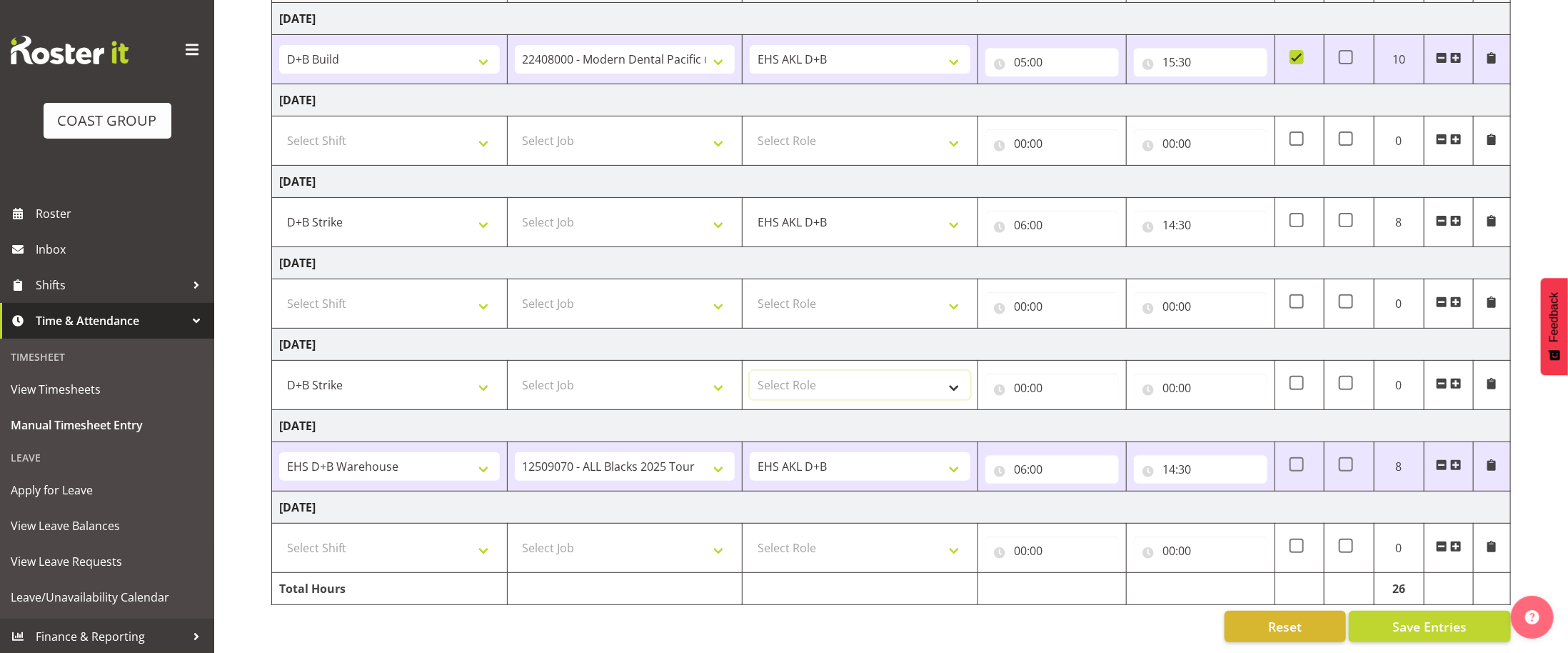
select select "194"
click at [750, 370] on select "Select Role EHS AKL D+B" at bounding box center [861, 384] width 221 height 29
click at [1022, 377] on input "00:00" at bounding box center [1052, 388] width 133 height 29
click at [1085, 423] on select "00 01 02 03 04 05 06 07 08 09 10 11 12 13 14 15 16 17 18 19 20 21 22 23" at bounding box center [1083, 425] width 32 height 29
select select "7"
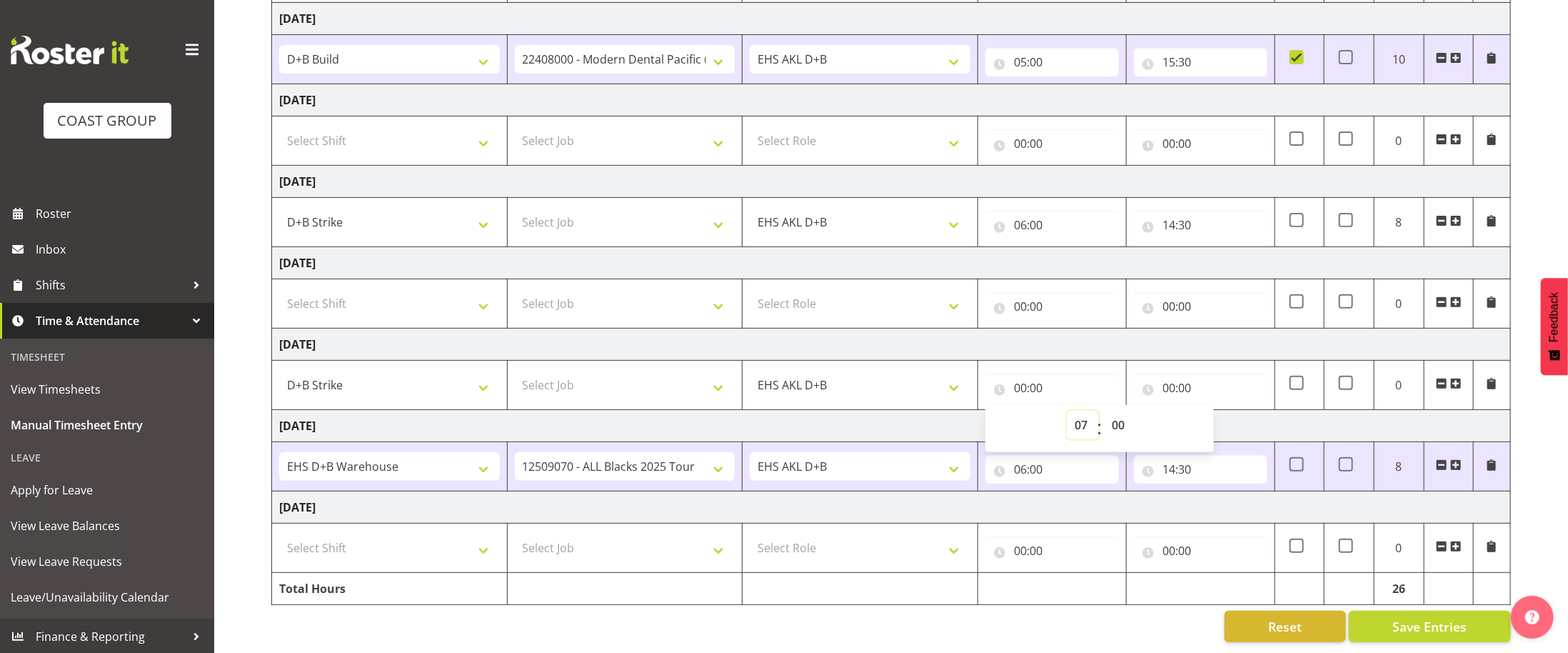
click at [1067, 411] on select "00 01 02 03 04 05 06 07 08 09 10 11 12 13 14 15 16 17 18 19 20 21 22 23" at bounding box center [1083, 425] width 32 height 29
type input "07:00"
click at [1172, 382] on input "00:00" at bounding box center [1201, 388] width 133 height 29
click at [1223, 420] on select "00 01 02 03 04 05 06 07 08 09 10 11 12 13 14 15 16 17 18 19 20 21 22 23" at bounding box center [1231, 425] width 32 height 29
select select "4"
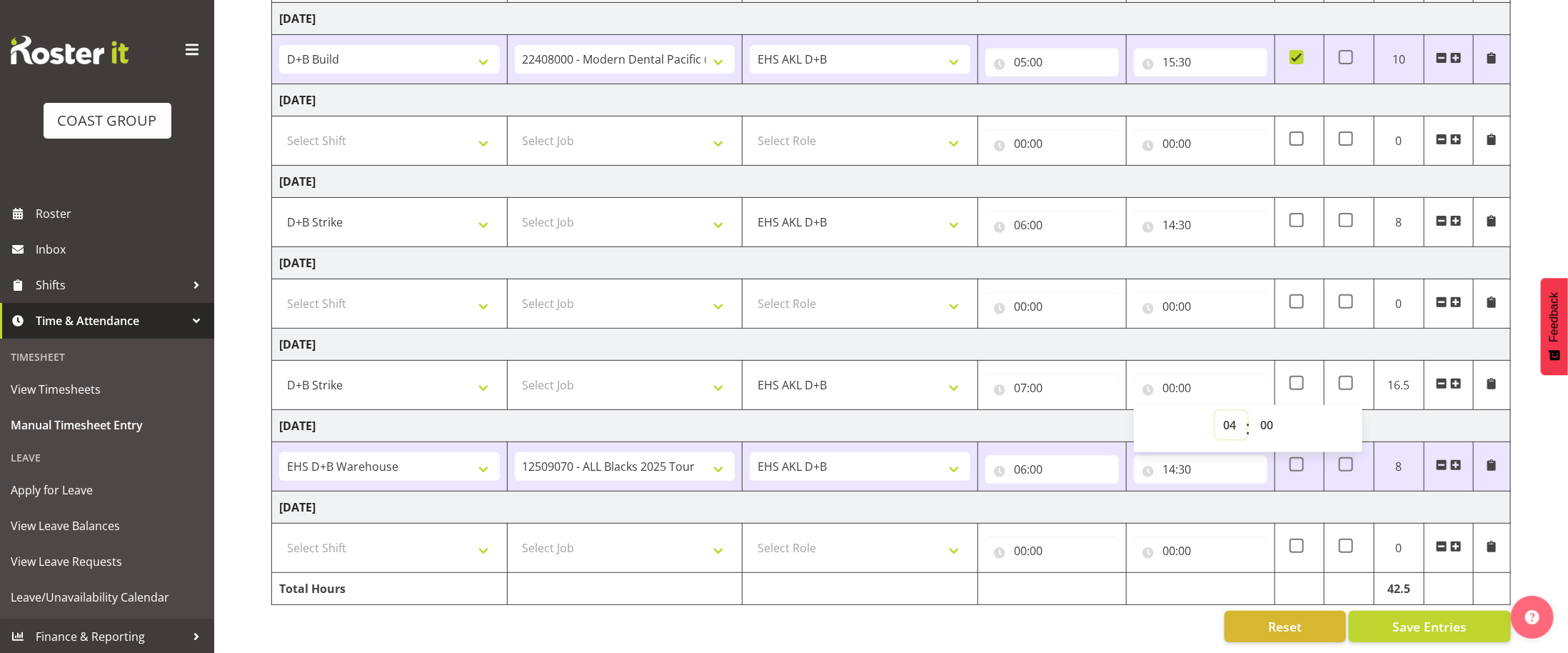
click at [1215, 411] on select "00 01 02 03 04 05 06 07 08 09 10 11 12 13 14 15 16 17 18 19 20 21 22 23" at bounding box center [1231, 425] width 32 height 29
type input "04:00"
click at [1430, 635] on span "Save Entries" at bounding box center [1429, 626] width 75 height 18
click at [1442, 621] on button "Save Entries" at bounding box center [1430, 627] width 162 height 32
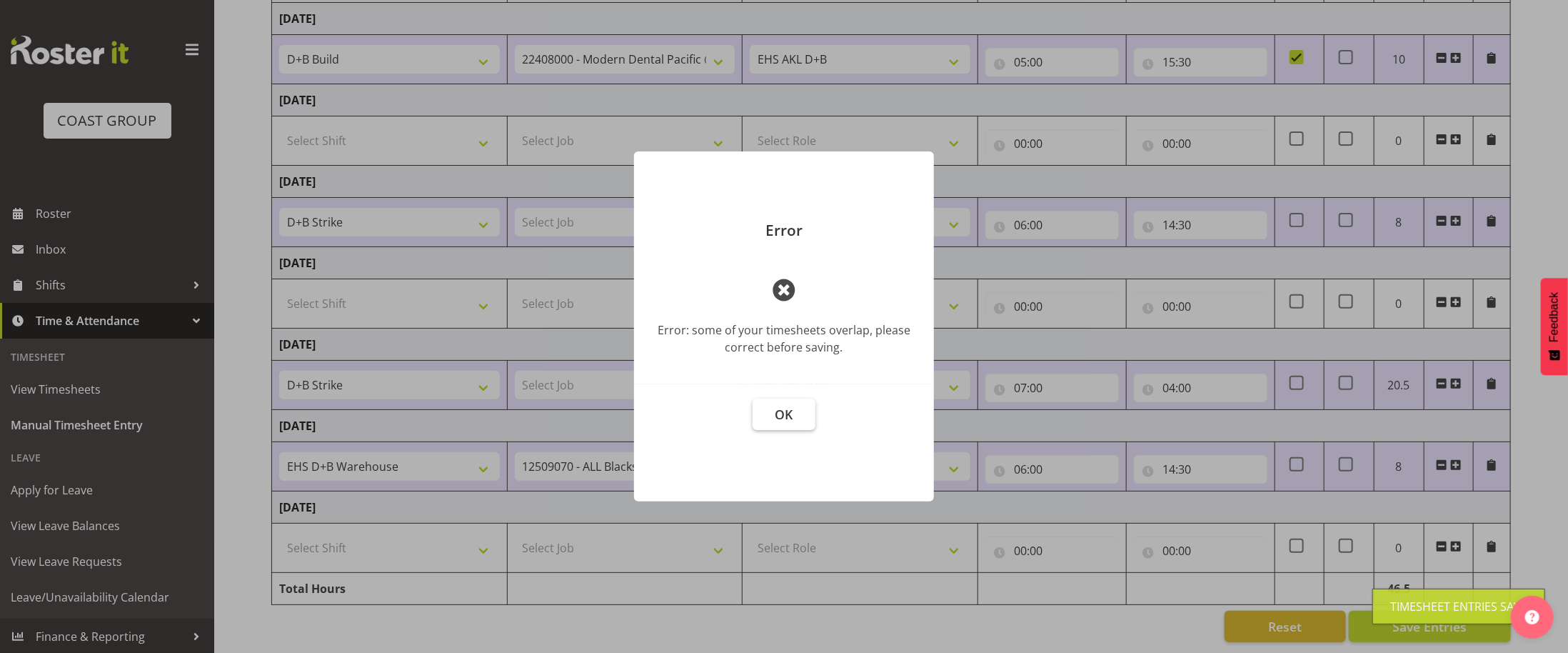
click at [790, 422] on span "OK" at bounding box center [784, 414] width 18 height 18
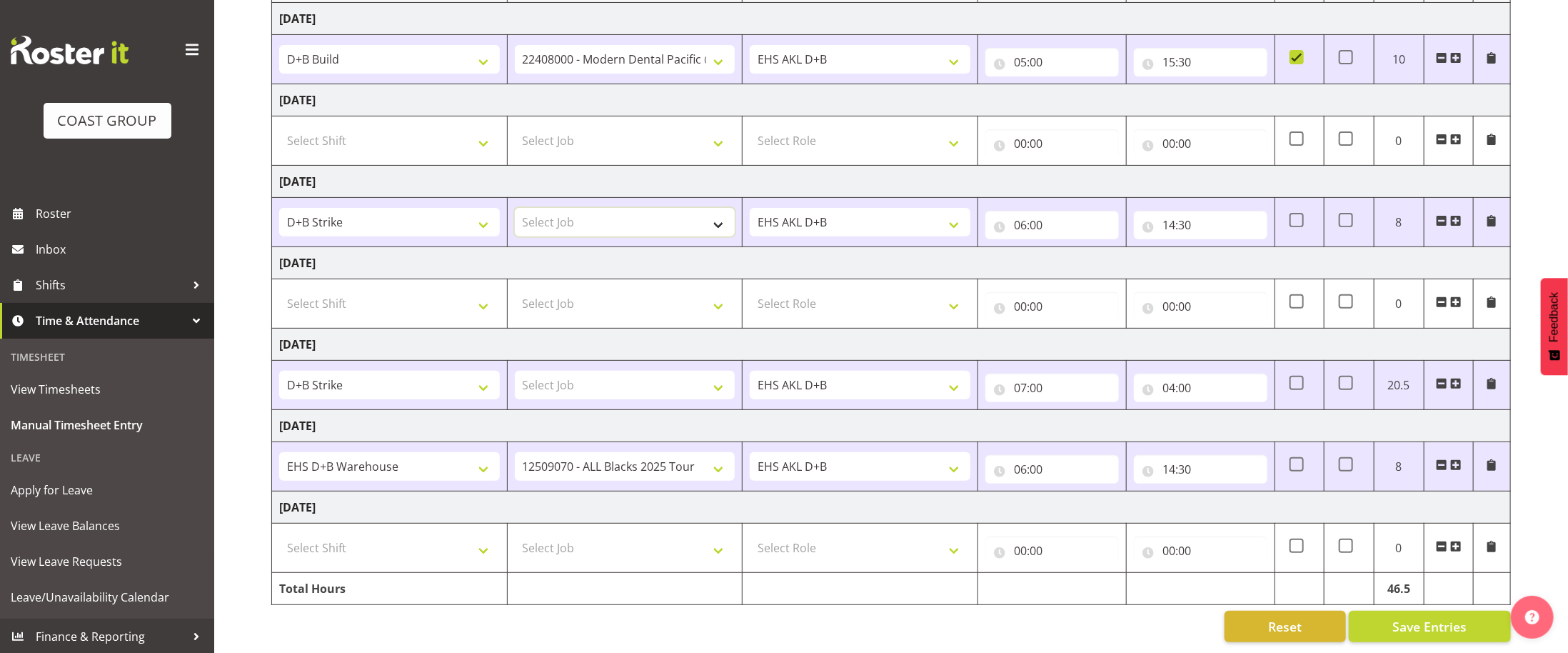
click at [724, 226] on select "Select Job 1 Carlton Events 1 Carlton Hamilton 1 Carlton Wellington 1 EHS WAREH…" at bounding box center [626, 222] width 221 height 29
select select "4811"
click at [1163, 632] on div "Reset Save Entries" at bounding box center [891, 627] width 1240 height 32
click at [1418, 622] on span "Save Entries" at bounding box center [1429, 626] width 75 height 18
click at [110, 499] on span "Apply for Leave" at bounding box center [107, 490] width 193 height 21
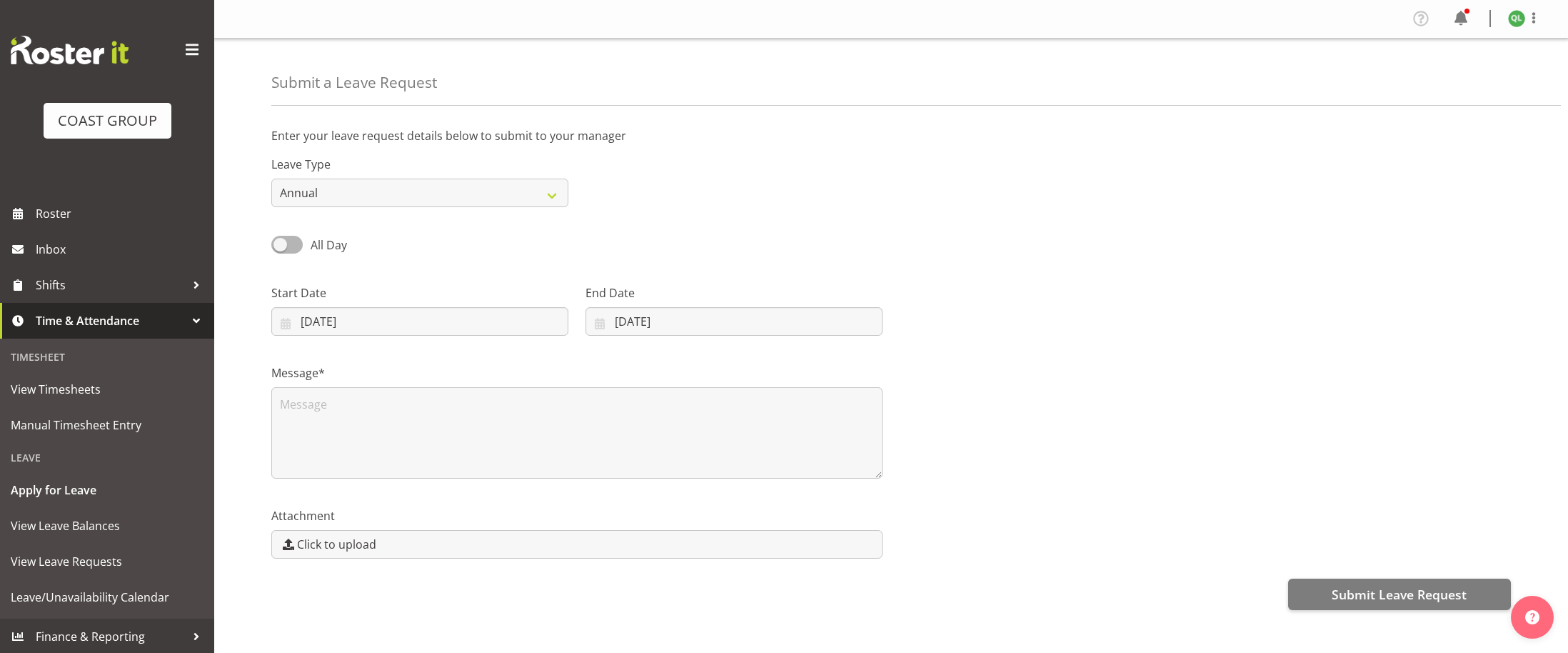
select select "8"
select select "2025"
click at [503, 331] on input "23/09/2025" at bounding box center [419, 321] width 297 height 29
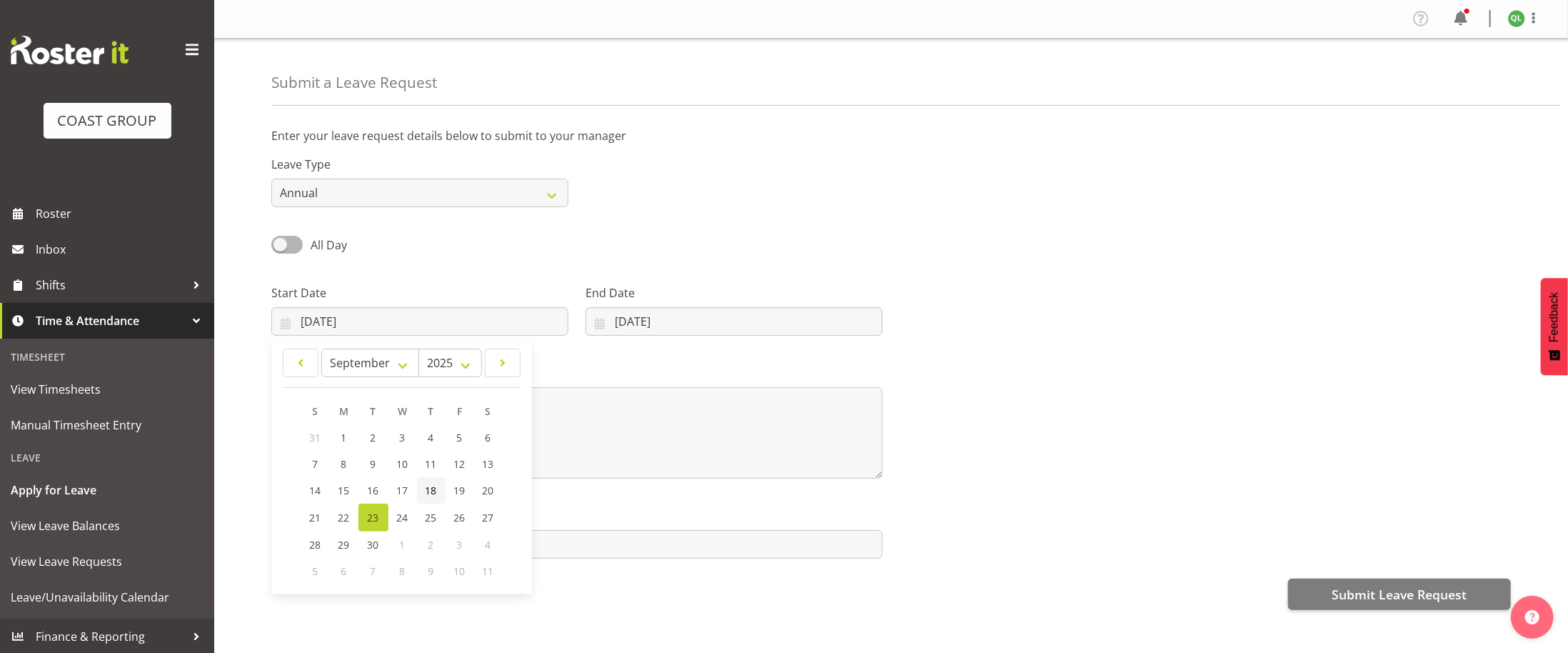
click at [432, 488] on span "18" at bounding box center [431, 490] width 11 height 13
type input "18/09/2025"
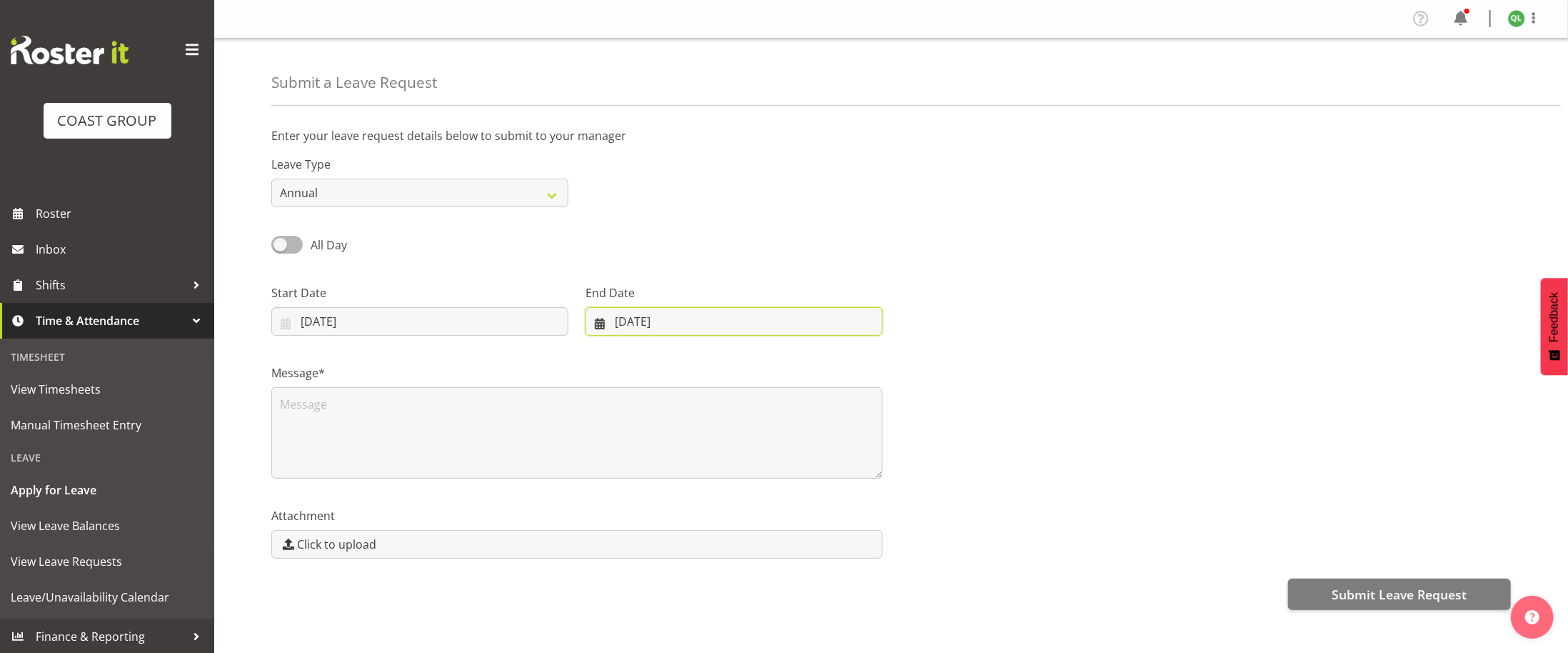
click at [661, 329] on input "23/09/2025" at bounding box center [734, 321] width 297 height 29
click at [733, 490] on span "18" at bounding box center [729, 490] width 11 height 13
type input "18/09/2025"
click at [397, 207] on select "Annual Sick Leave Without Pay Bereavement Domestic Violence Parental Jury Servi…" at bounding box center [419, 192] width 297 height 29
select select "Sick"
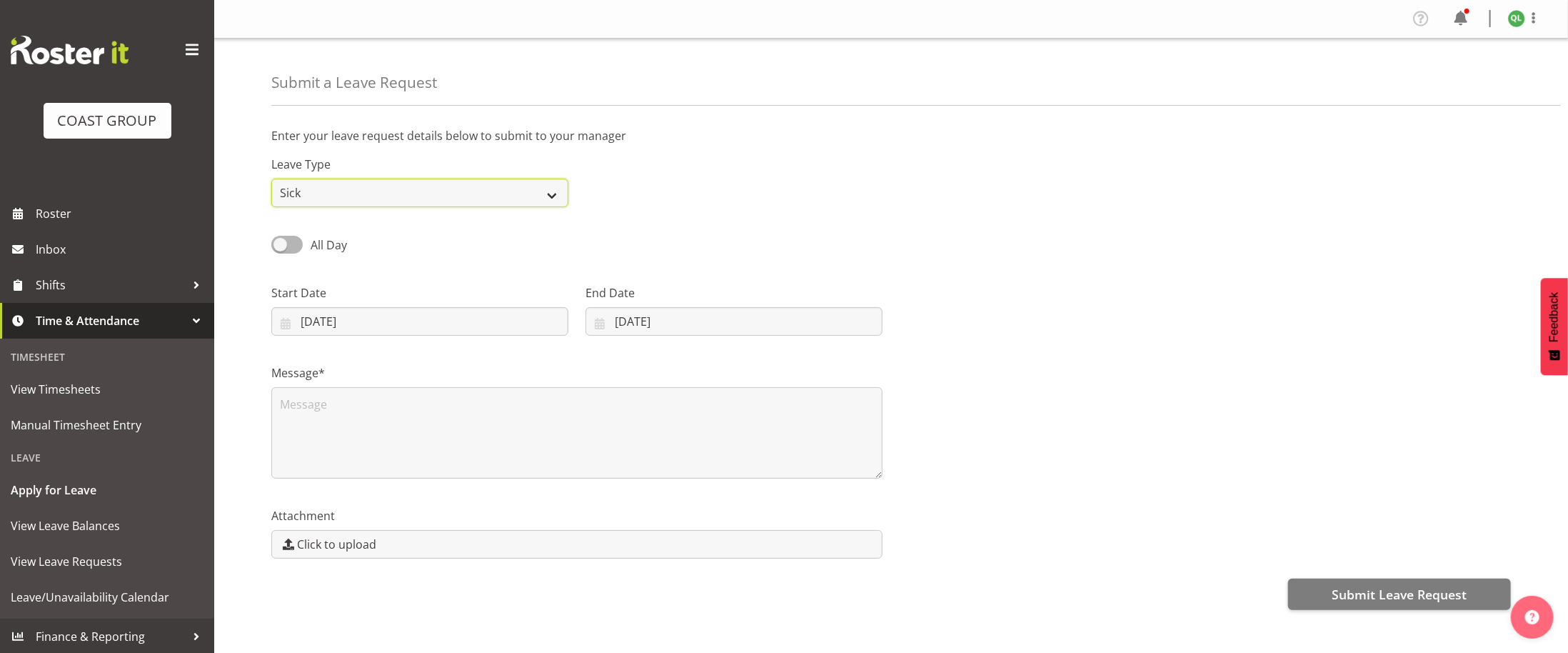
click at [271, 180] on select "Annual Sick Leave Without Pay Bereavement Domestic Violence Parental Jury Servi…" at bounding box center [419, 192] width 297 height 29
click at [449, 417] on textarea at bounding box center [576, 433] width 612 height 91
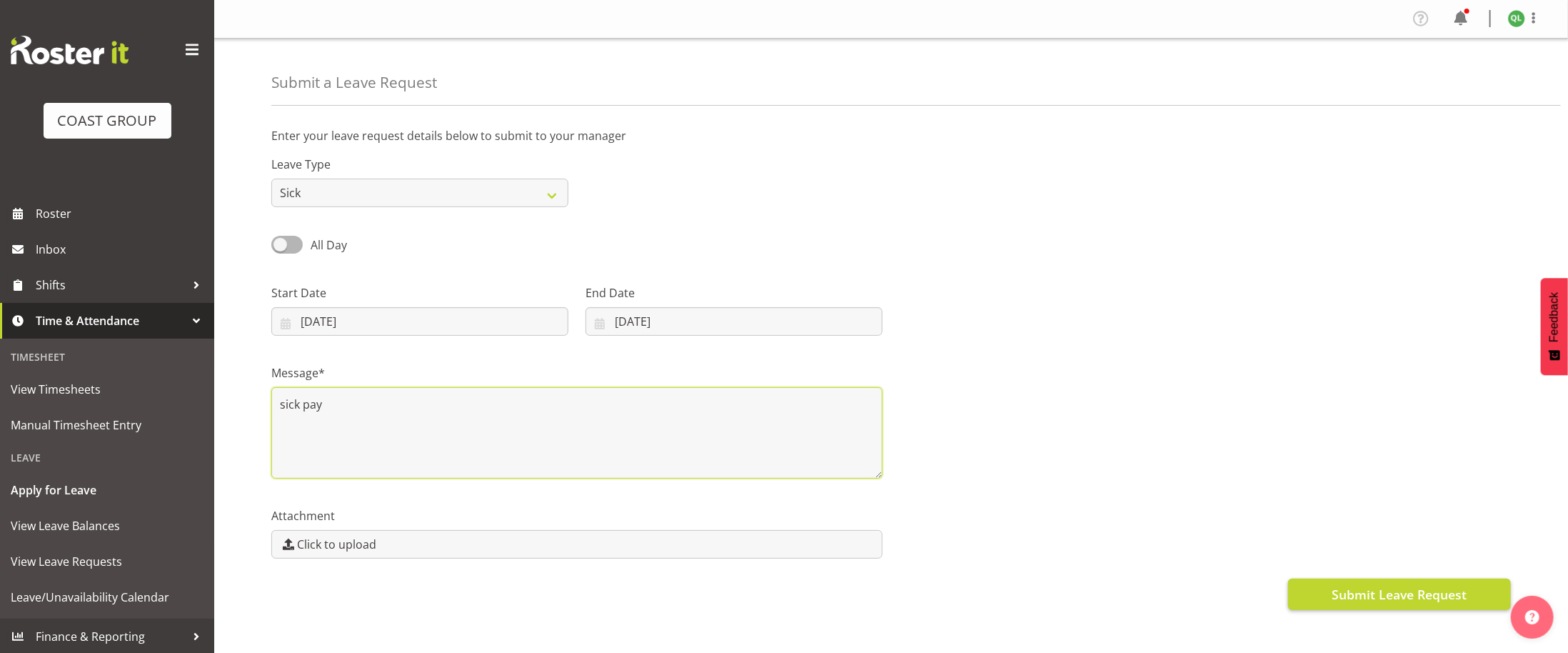
type textarea "sick pay"
click at [1410, 592] on span "Submit Leave Request" at bounding box center [1400, 594] width 135 height 18
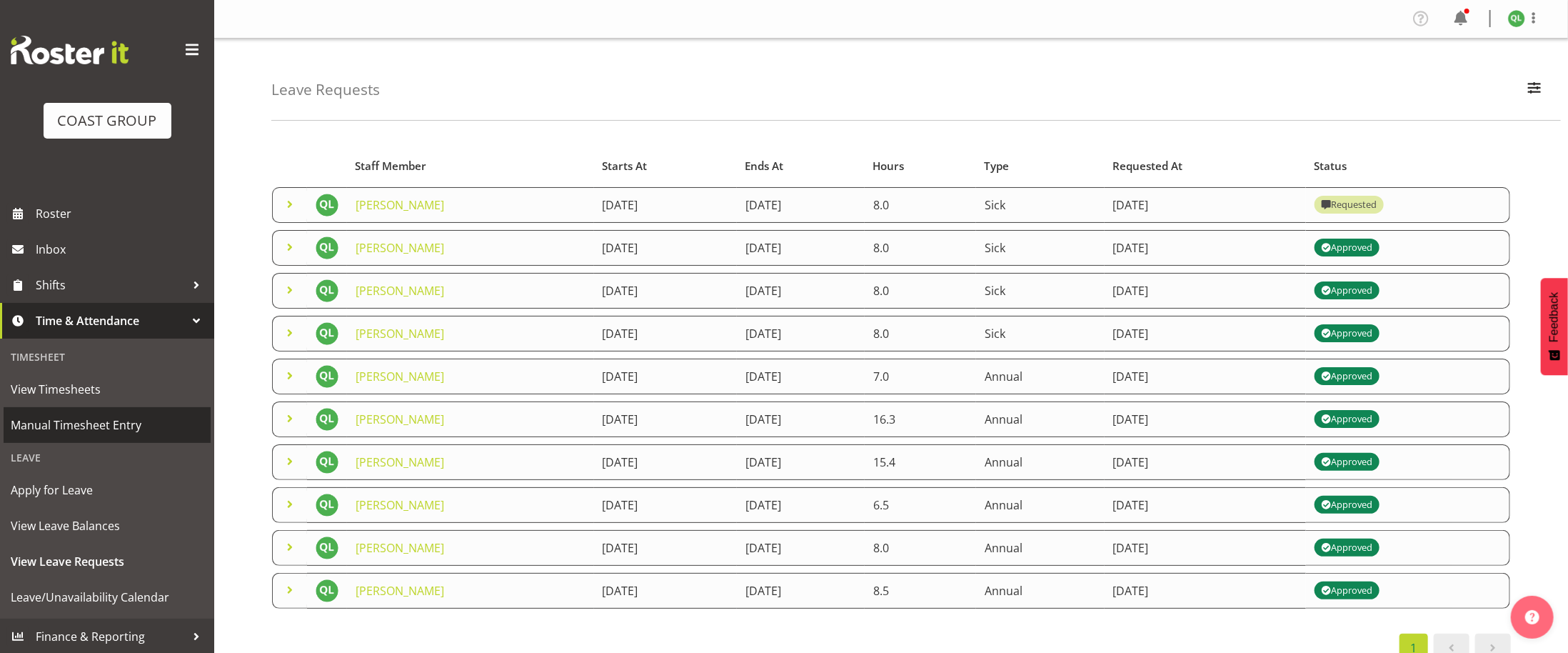
click at [119, 426] on span "Manual Timesheet Entry" at bounding box center [107, 425] width 193 height 21
